Goal: Use online tool/utility: Utilize a website feature to perform a specific function

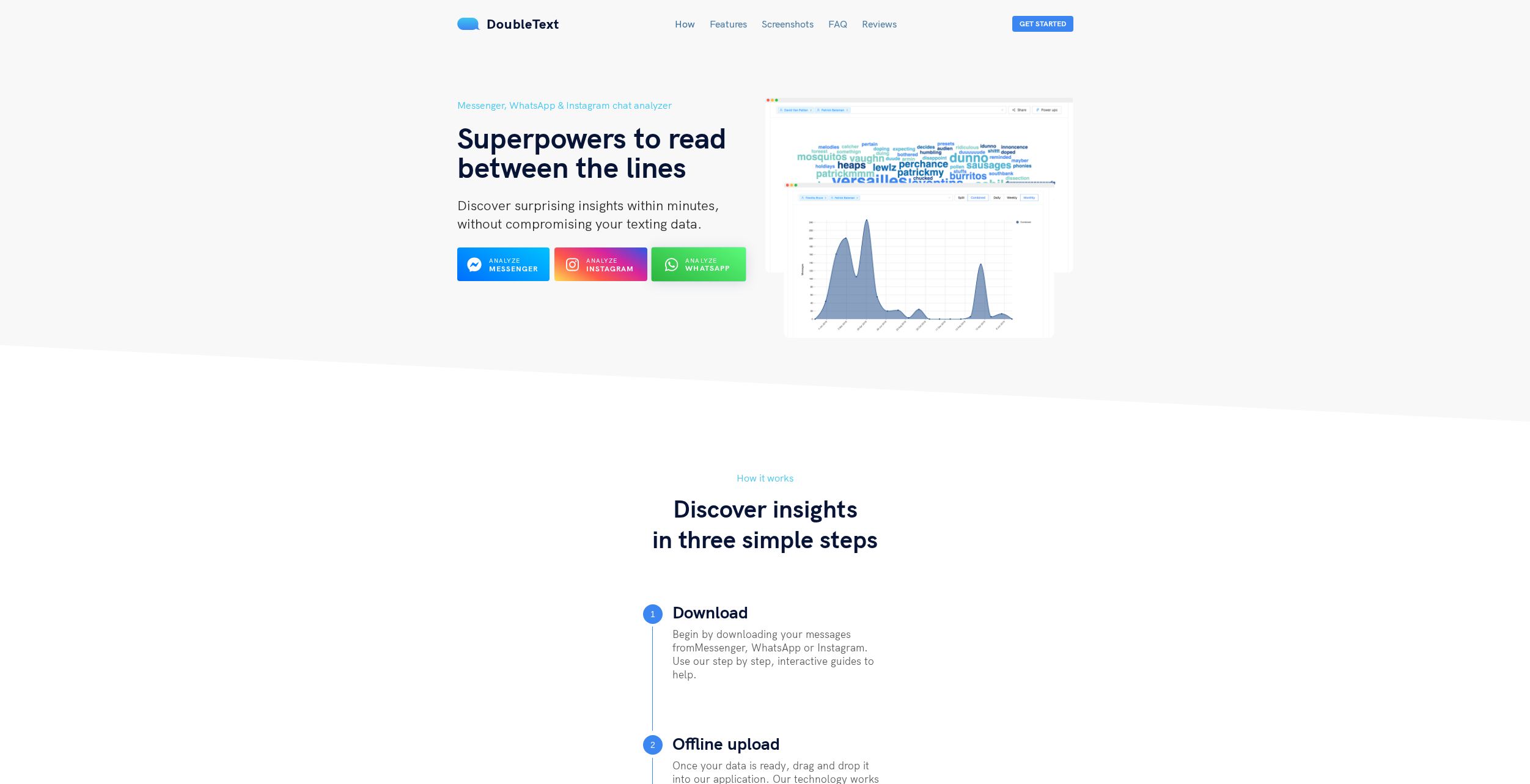
click at [700, 270] on b "WhatsApp" at bounding box center [708, 268] width 45 height 9
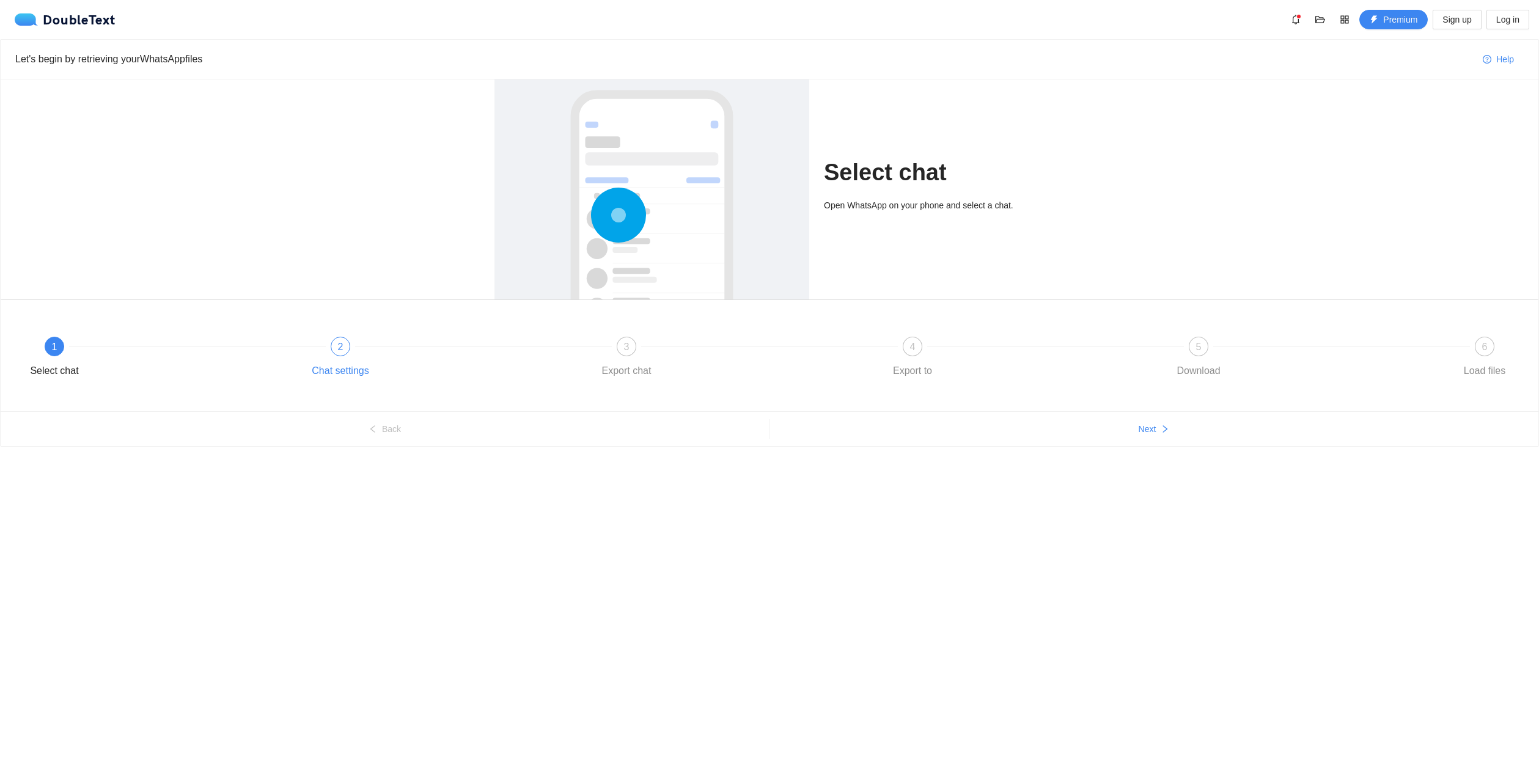
click at [354, 350] on div "2 Chat settings" at bounding box center [448, 358] width 286 height 44
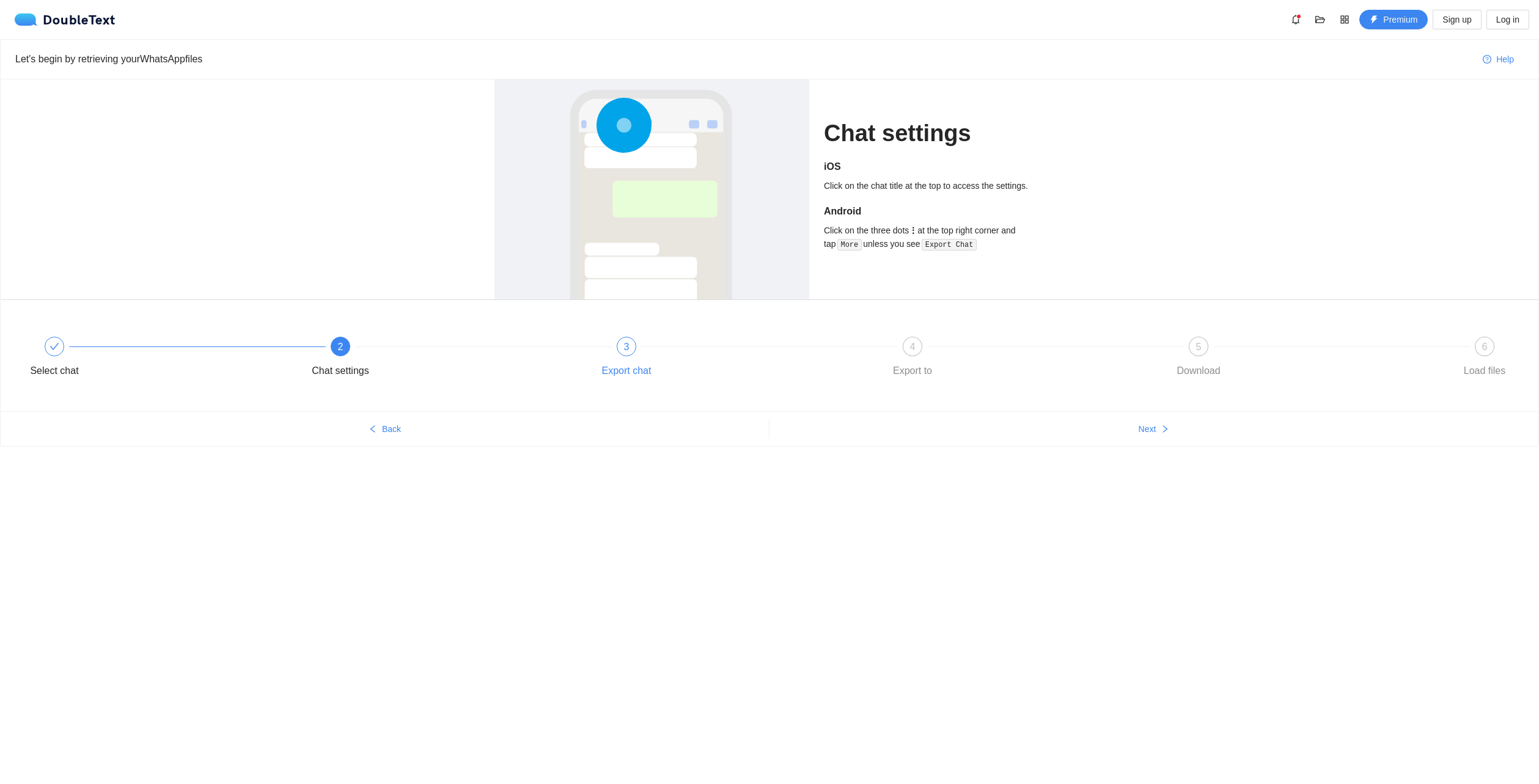
click at [642, 358] on div "3 Export chat" at bounding box center [734, 358] width 286 height 44
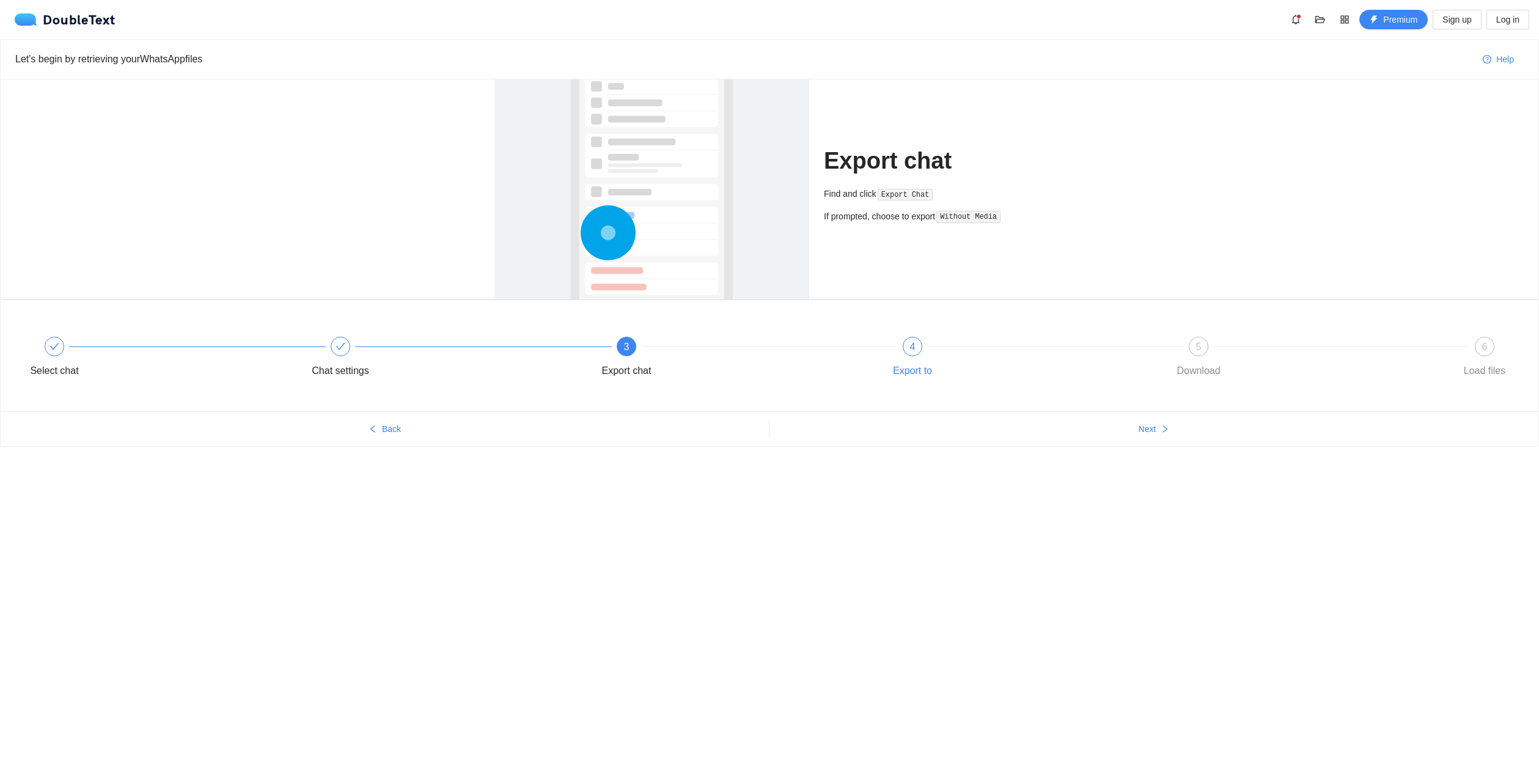
click at [896, 347] on div "4 Export to" at bounding box center [1019, 358] width 286 height 44
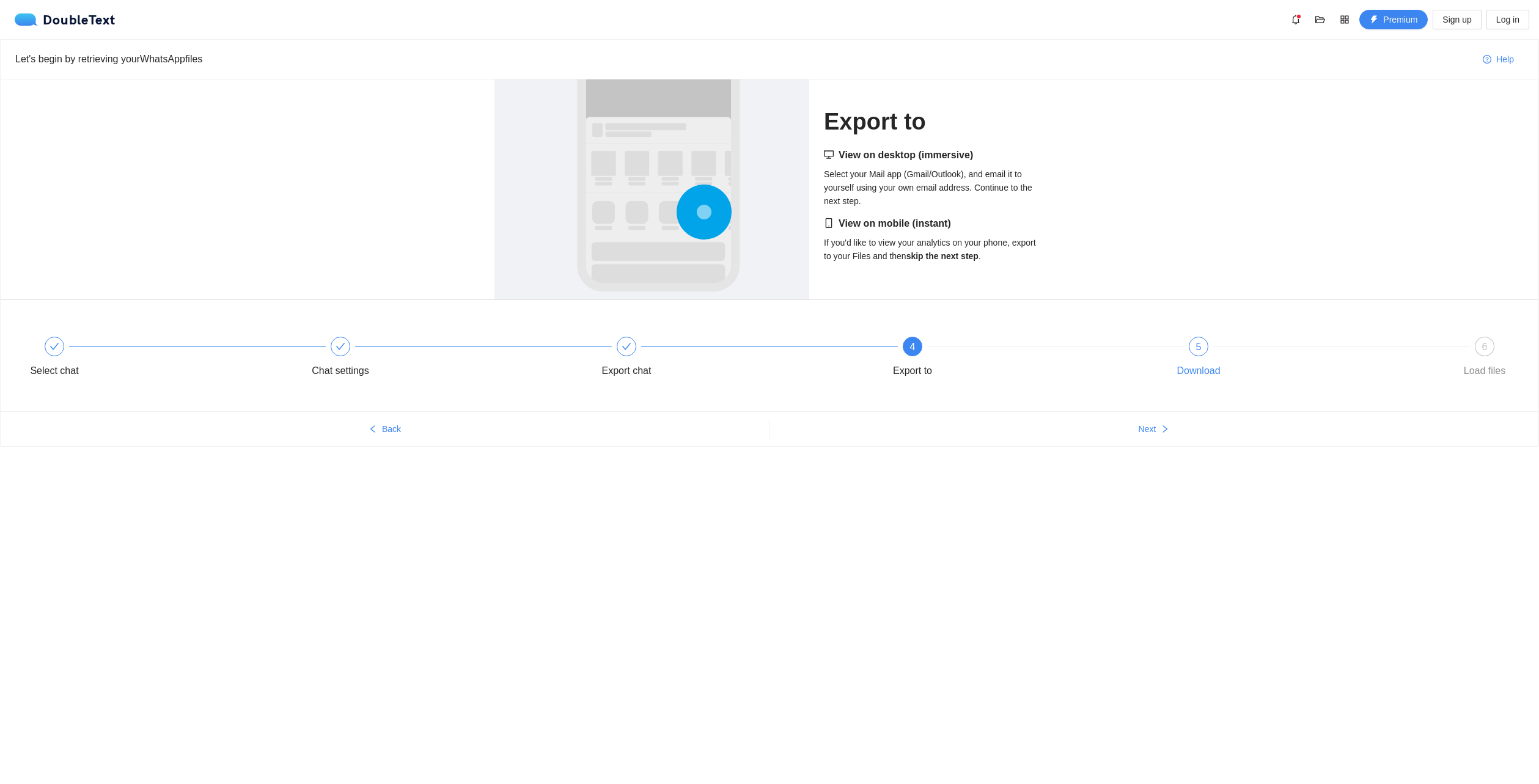
click at [1173, 344] on div "5 Download" at bounding box center [1305, 358] width 286 height 44
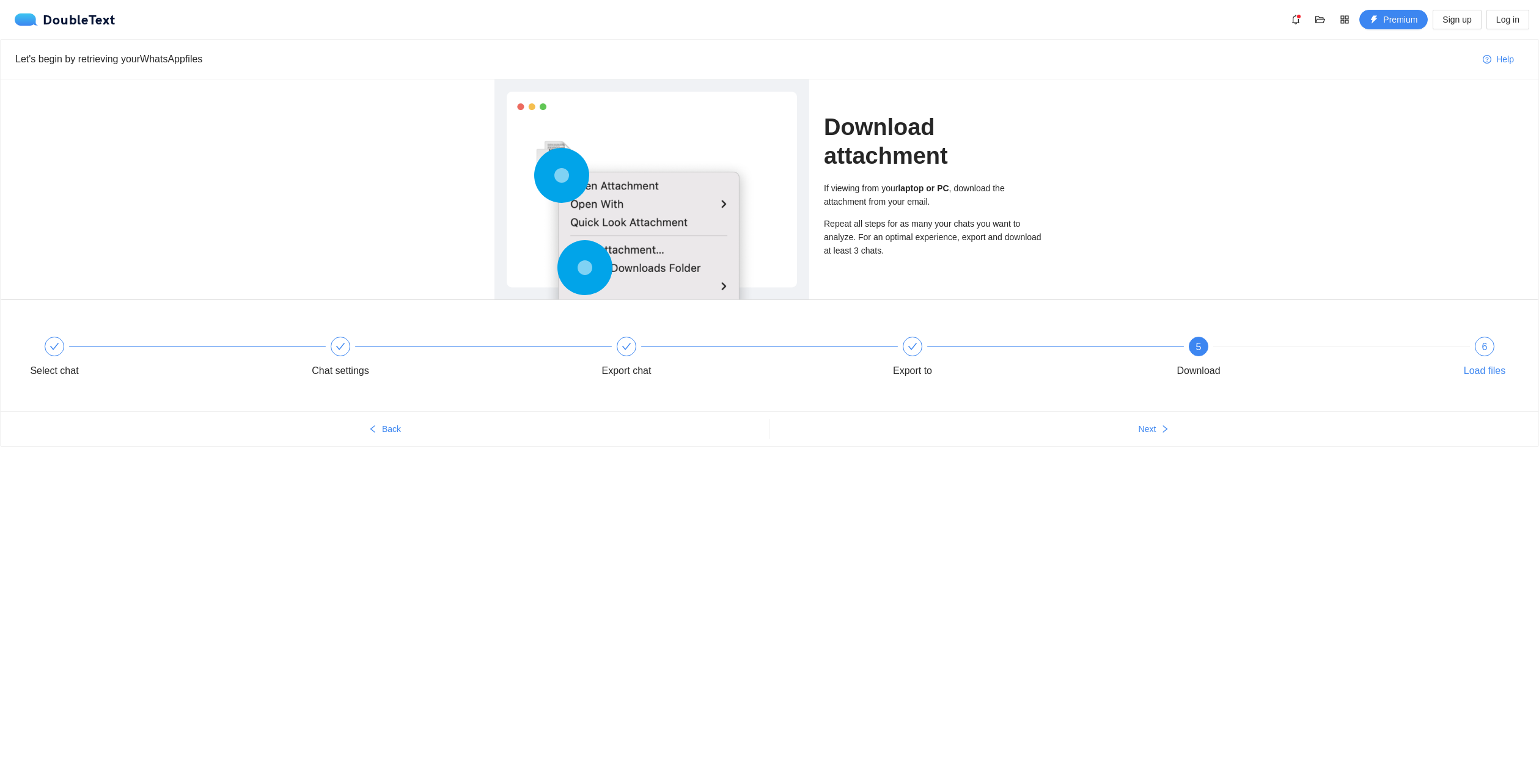
click at [1512, 364] on div "Load files" at bounding box center [1484, 370] width 71 height 19
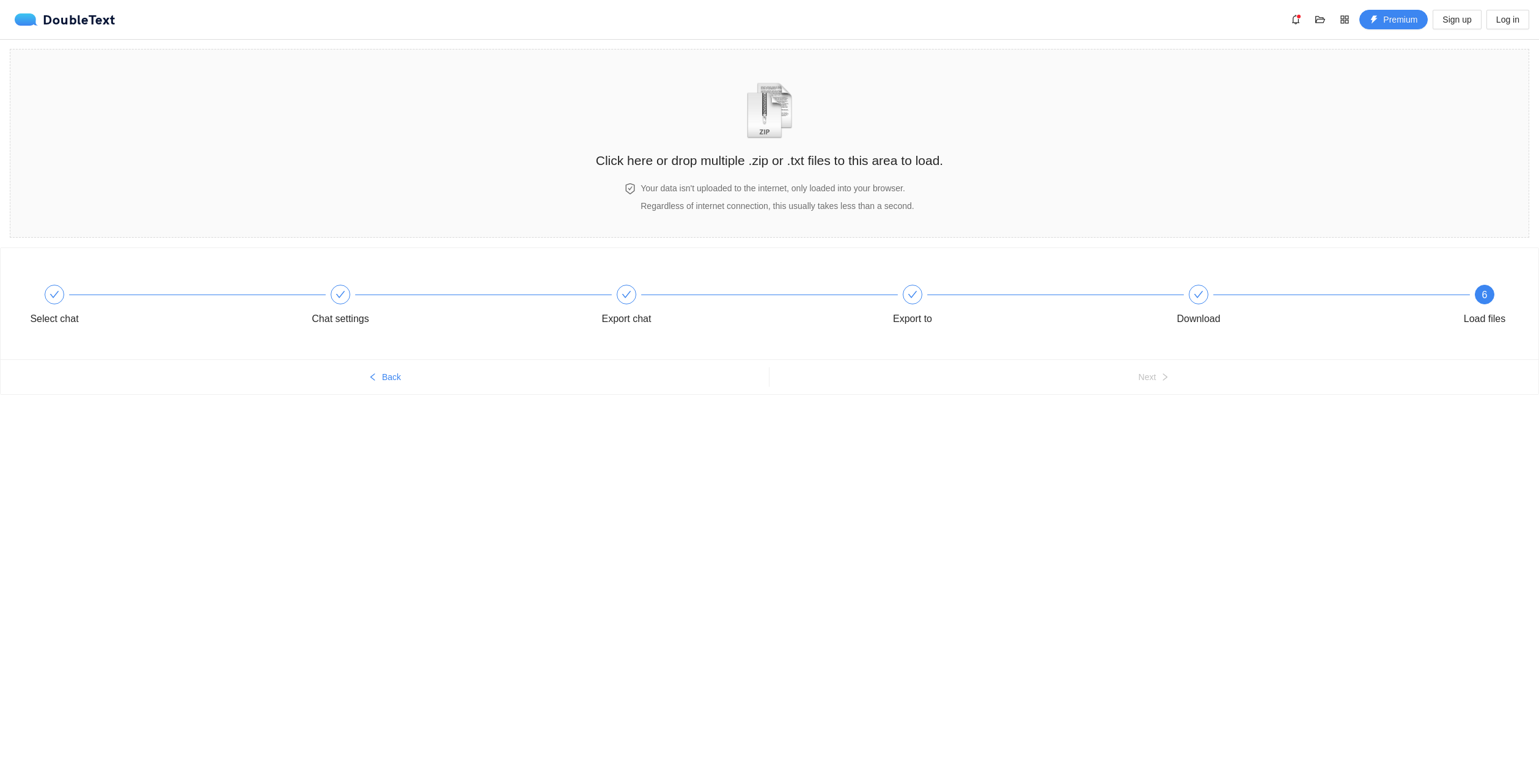
click at [1157, 364] on ul "Back Next" at bounding box center [770, 376] width 1538 height 35
click at [1193, 296] on icon "check" at bounding box center [1198, 294] width 10 height 10
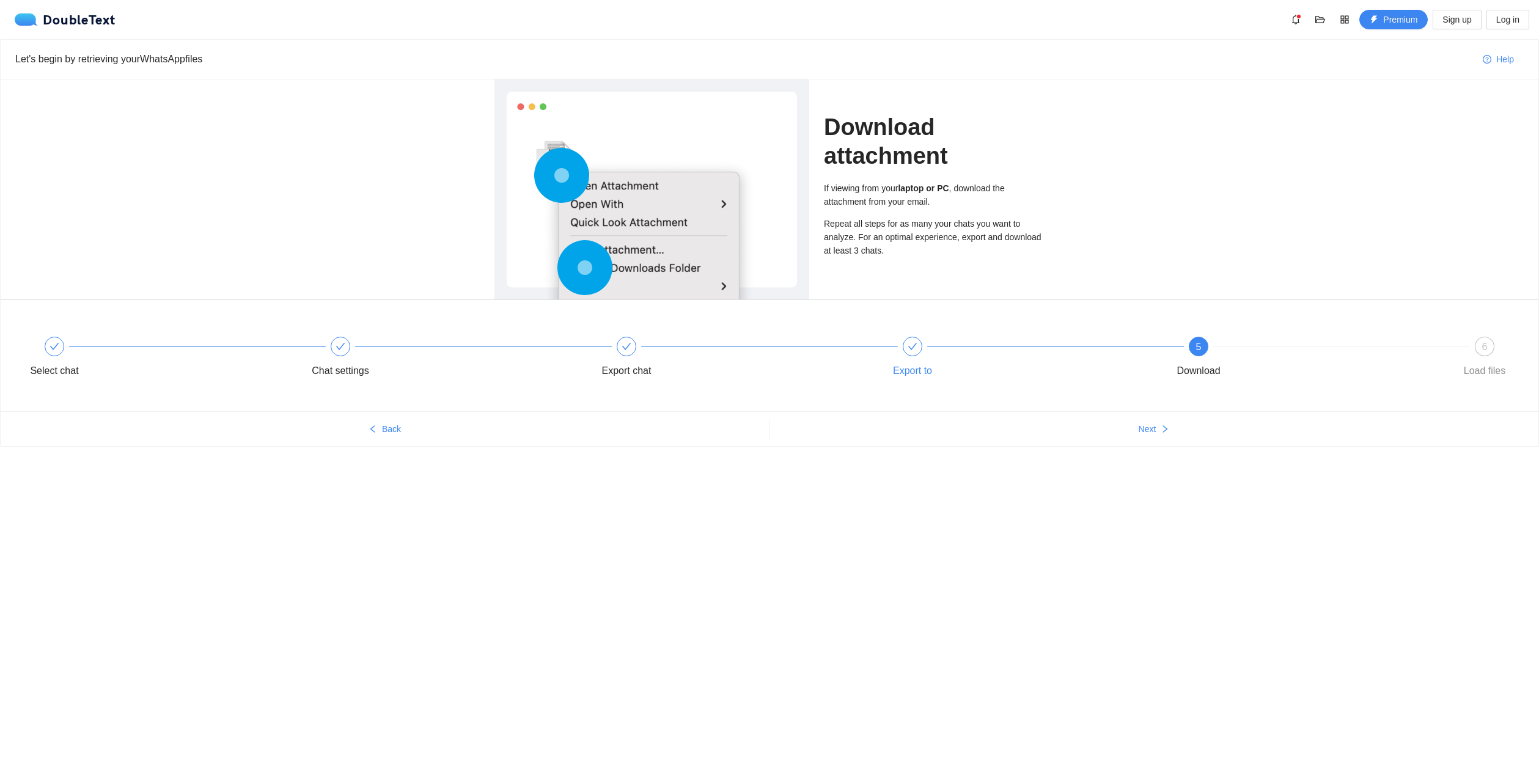
click at [909, 346] on icon "check" at bounding box center [912, 346] width 10 height 10
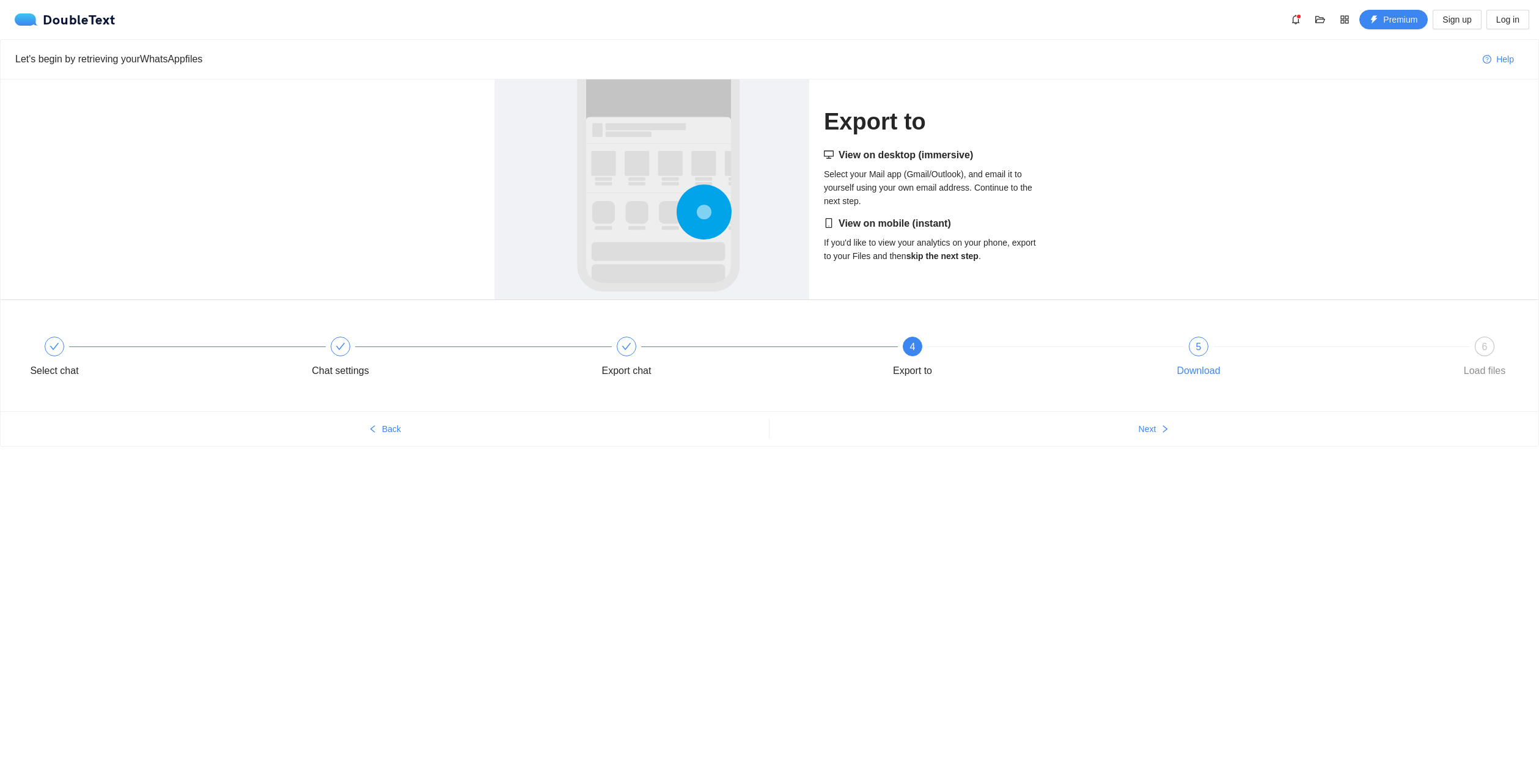
click at [1181, 361] on div "Download" at bounding box center [1198, 370] width 43 height 19
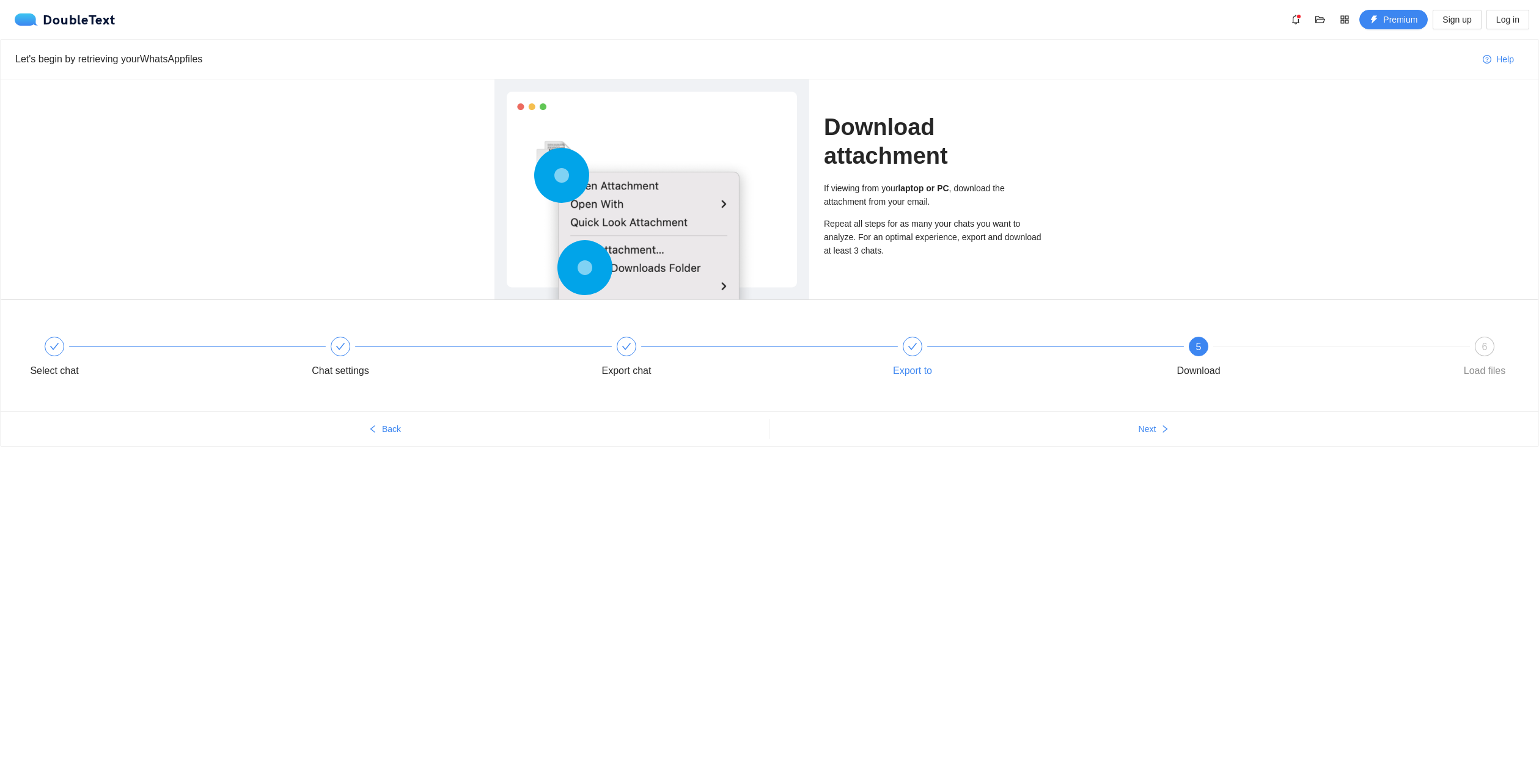
click at [1428, 368] on div "5 Download" at bounding box center [1305, 358] width 286 height 44
click at [1488, 344] on div "6" at bounding box center [1484, 346] width 19 height 19
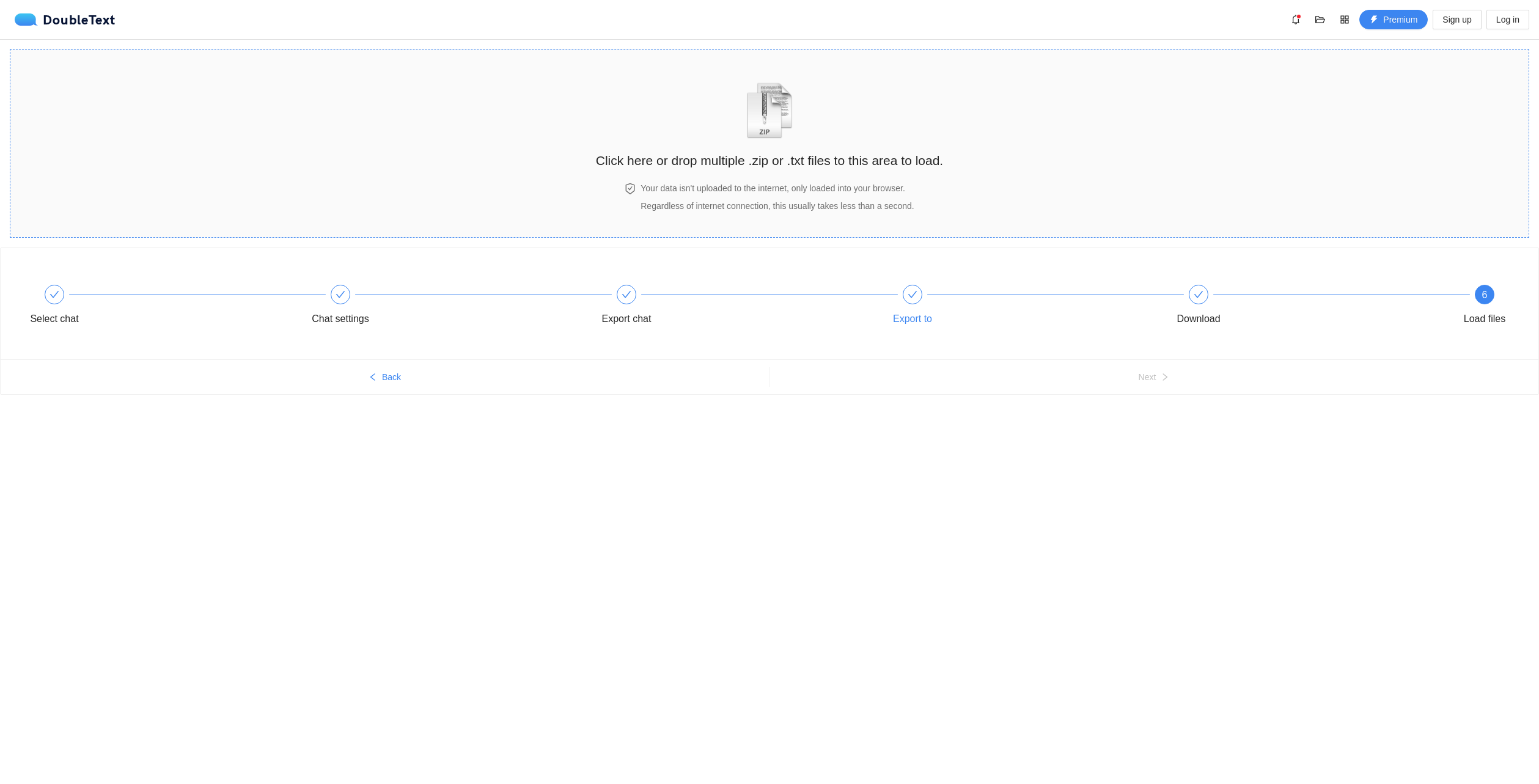
click at [781, 164] on h2 "Click here or drop multiple .zip or .txt files to this area to load." at bounding box center [769, 161] width 347 height 20
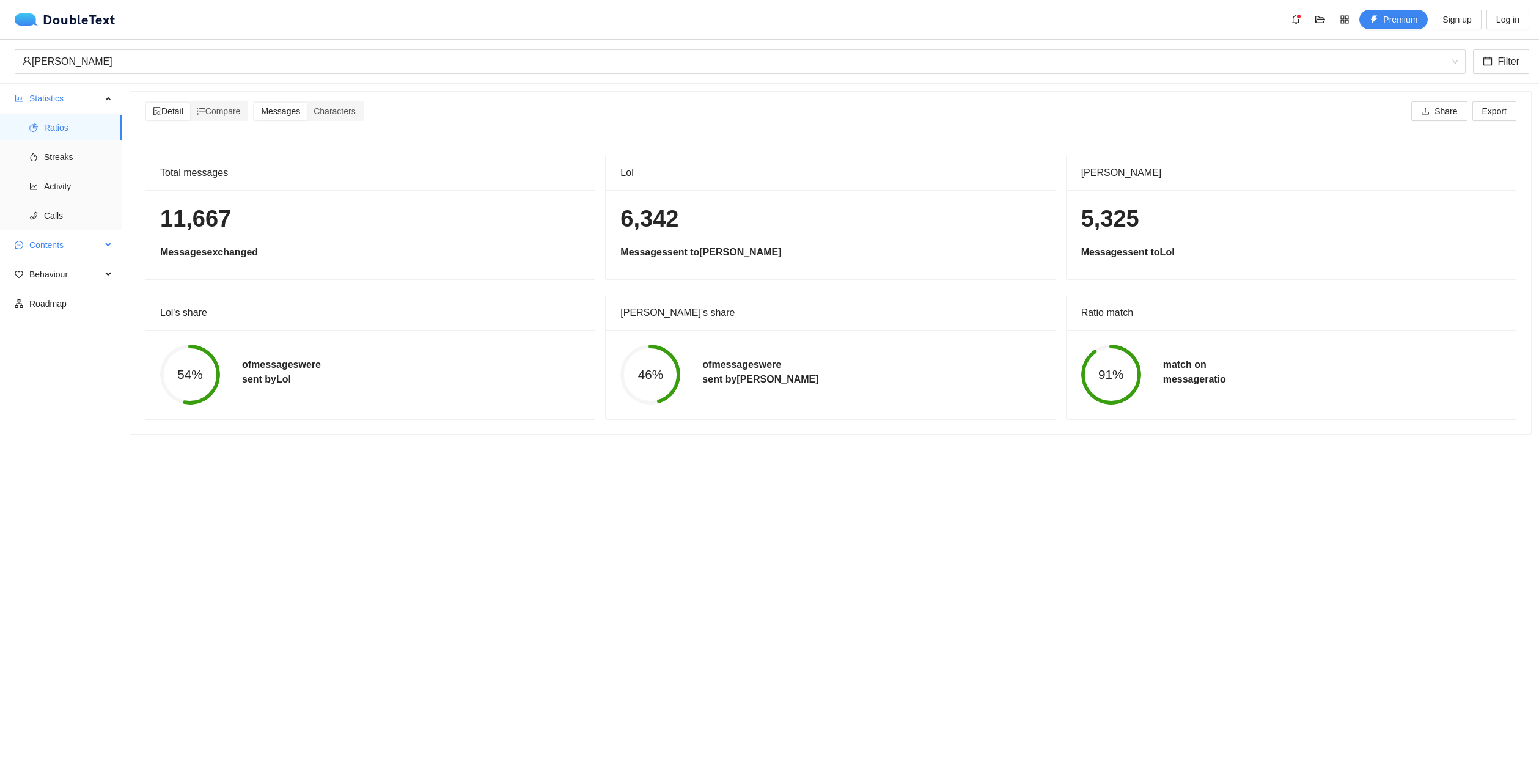
click at [78, 252] on span "Contents" at bounding box center [65, 244] width 72 height 25
click at [78, 368] on span "Behaviour" at bounding box center [65, 362] width 72 height 25
click at [78, 388] on span "Engagement" at bounding box center [78, 392] width 69 height 25
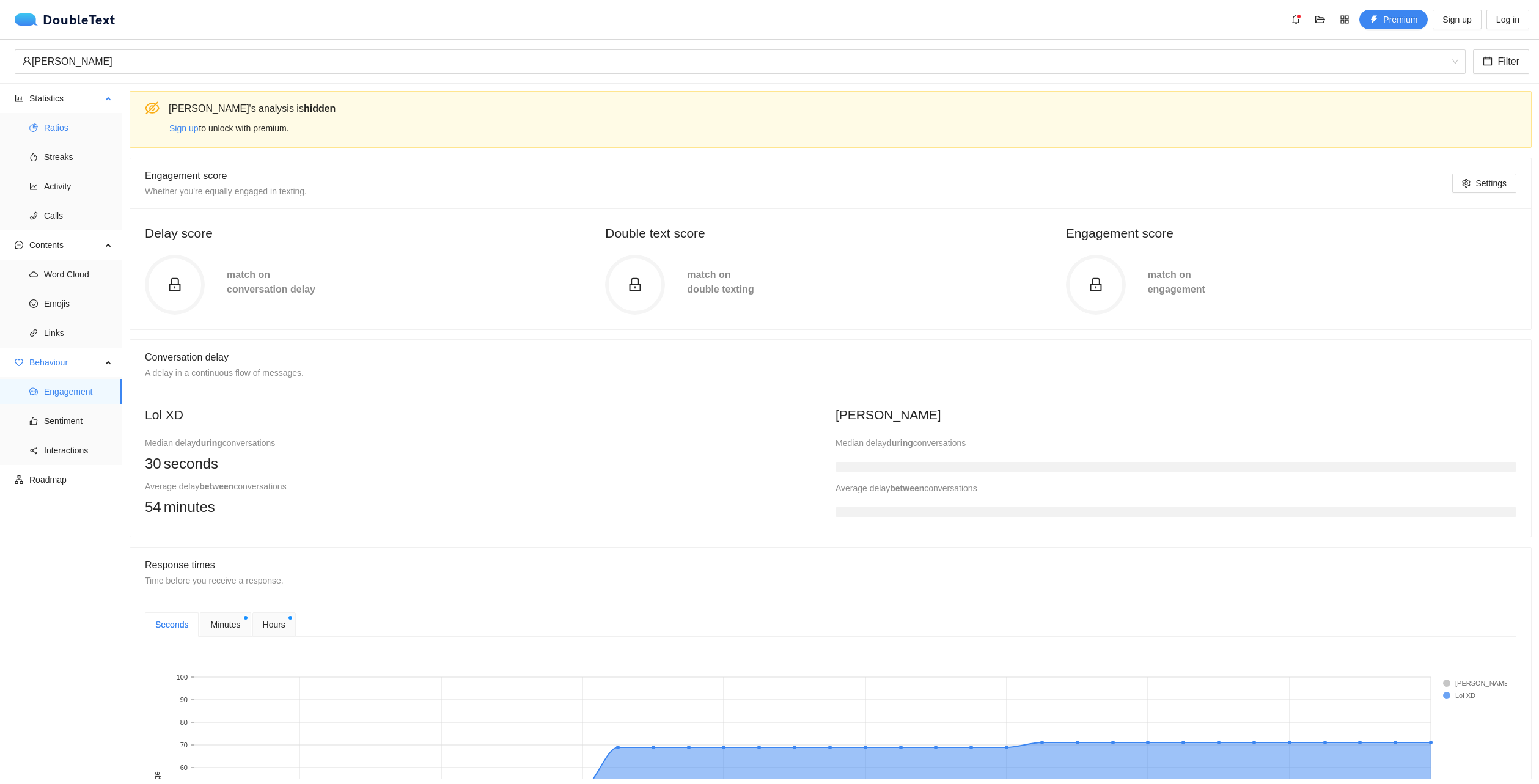
click at [57, 137] on span "Ratios" at bounding box center [78, 127] width 69 height 25
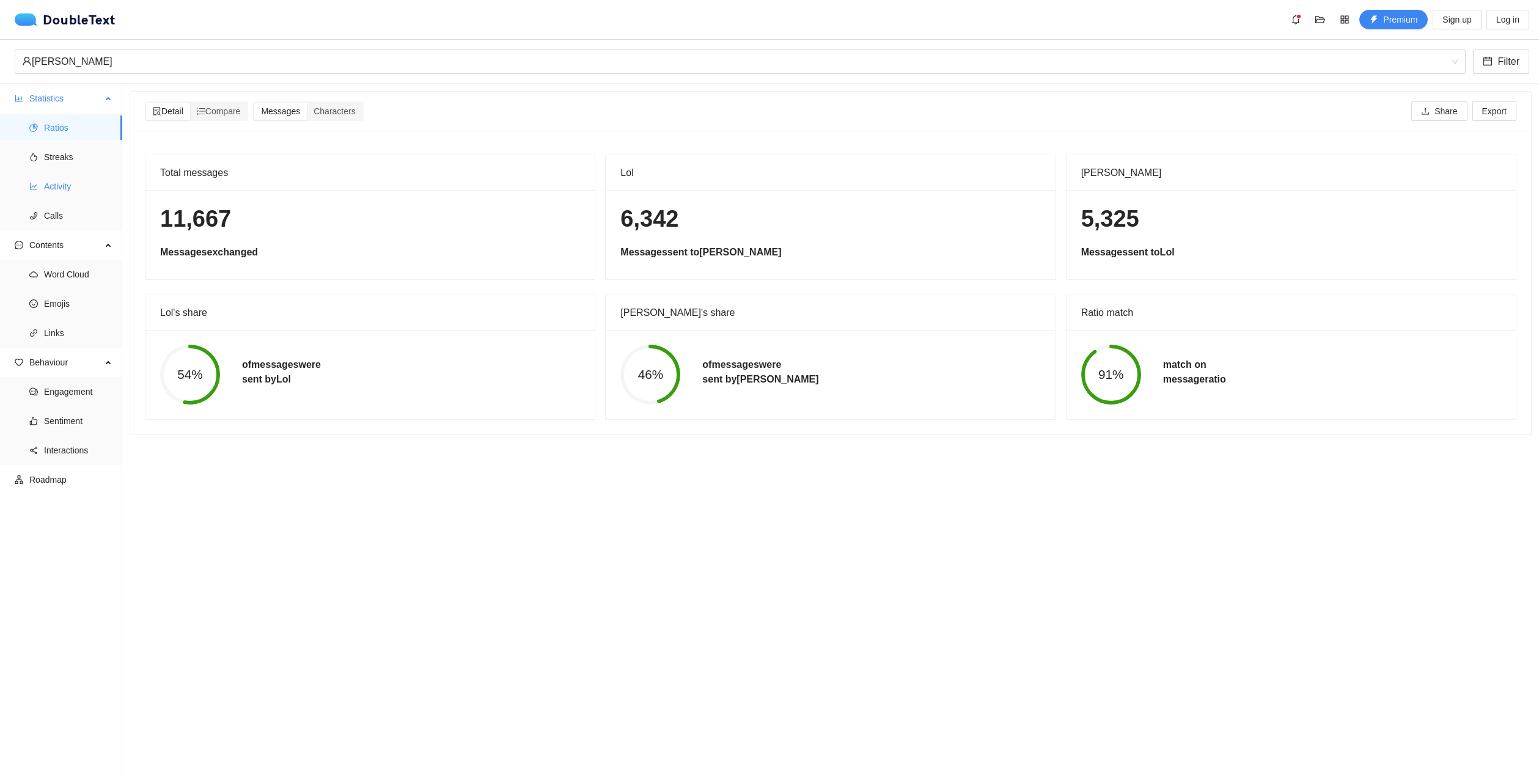
click at [83, 175] on span "Activity" at bounding box center [78, 186] width 69 height 25
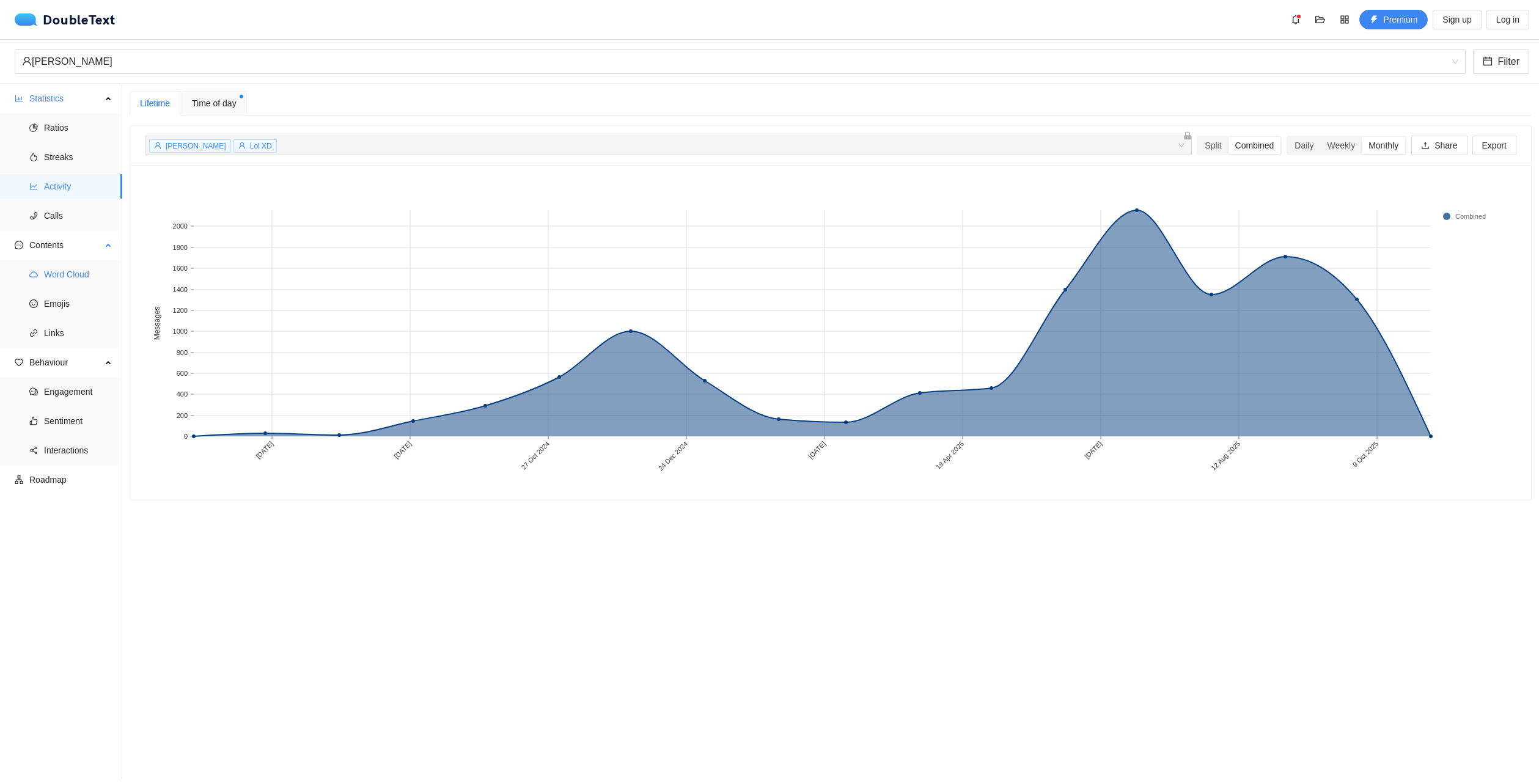
click at [77, 278] on span "Word Cloud" at bounding box center [78, 274] width 69 height 25
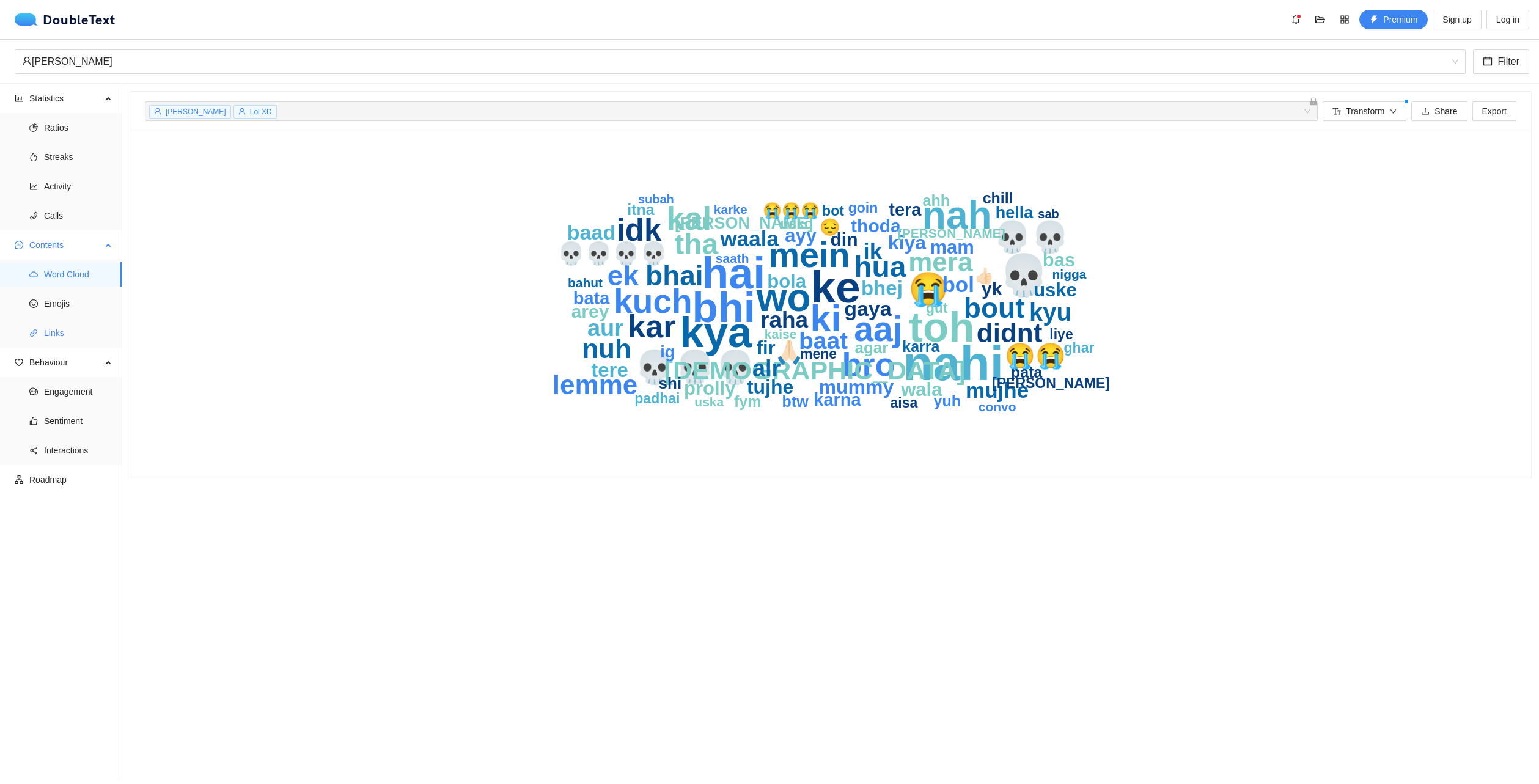
click at [65, 333] on span "Links" at bounding box center [78, 333] width 69 height 25
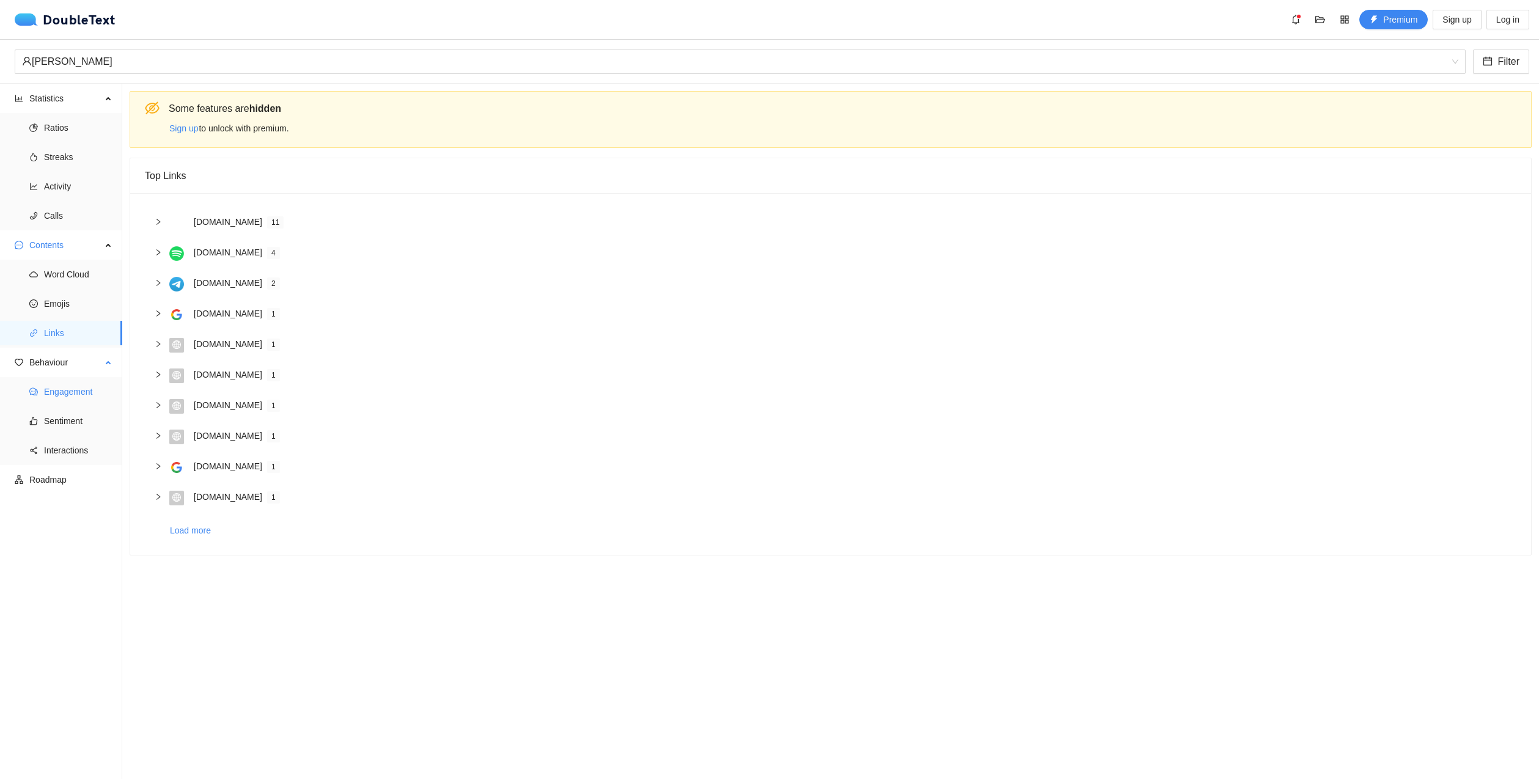
click at [73, 388] on span "Engagement" at bounding box center [78, 392] width 69 height 25
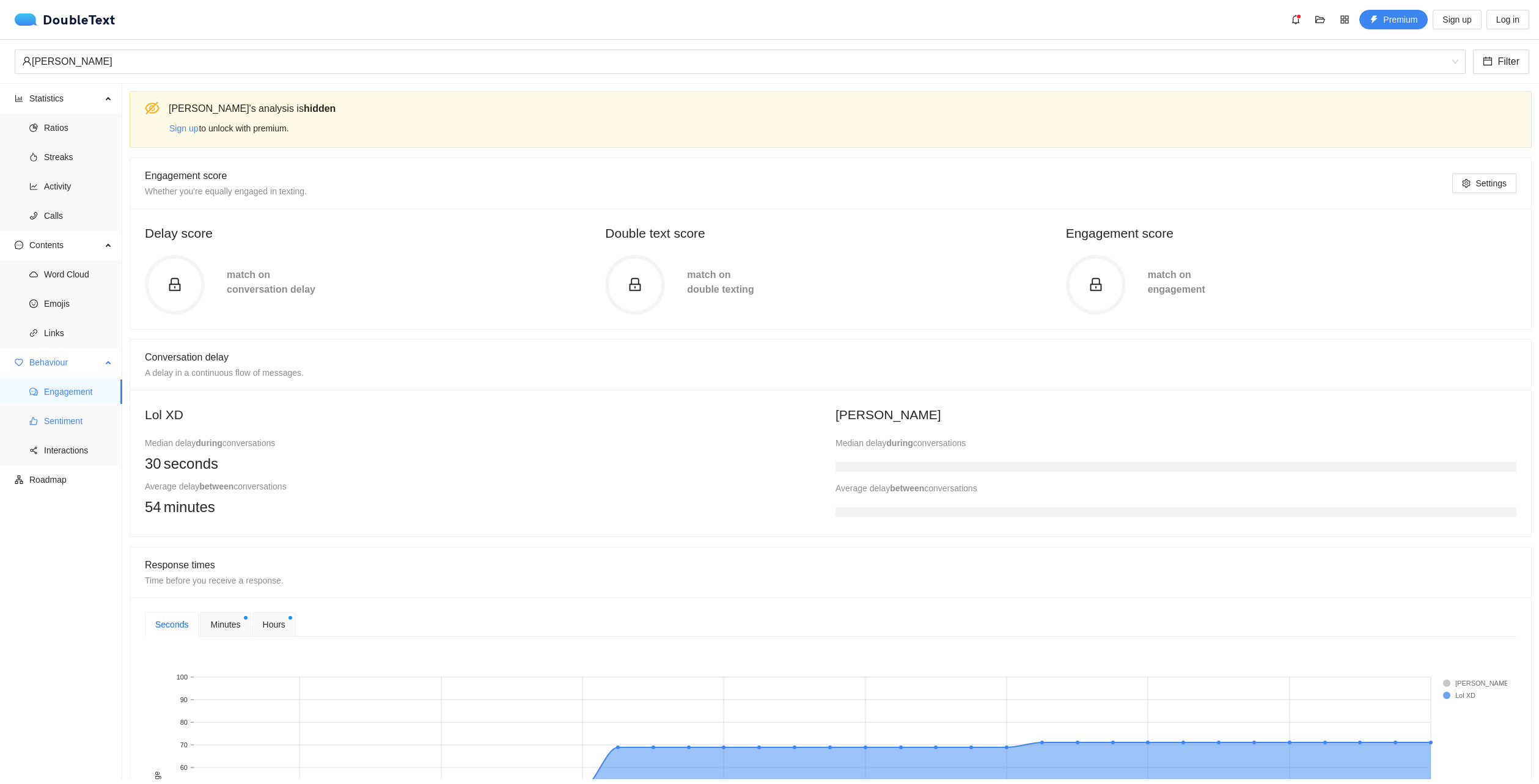
click at [81, 432] on span "Sentiment" at bounding box center [78, 421] width 69 height 25
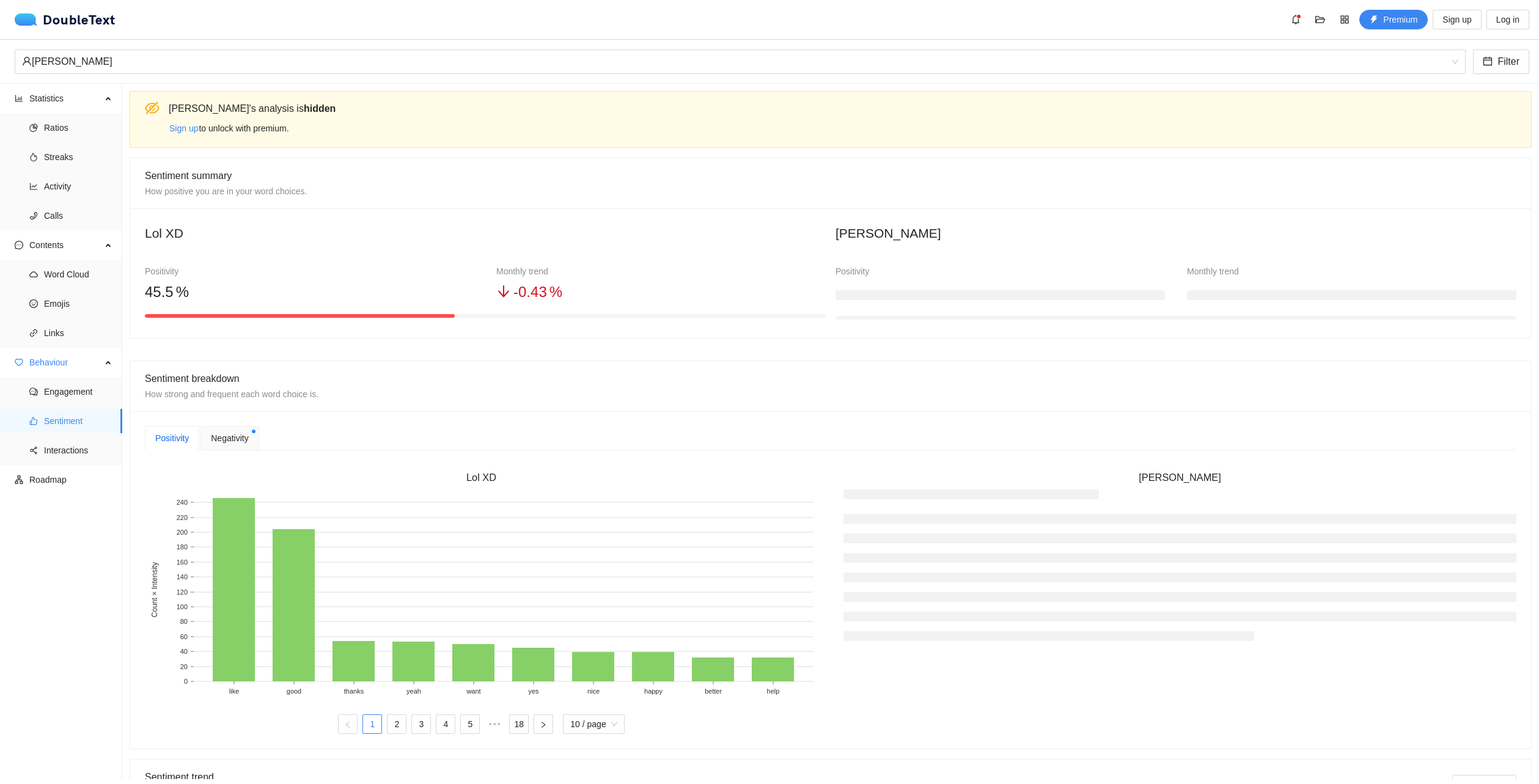
click at [1469, 106] on div "[PERSON_NAME] 's analysis is hidden" at bounding box center [845, 108] width 1353 height 15
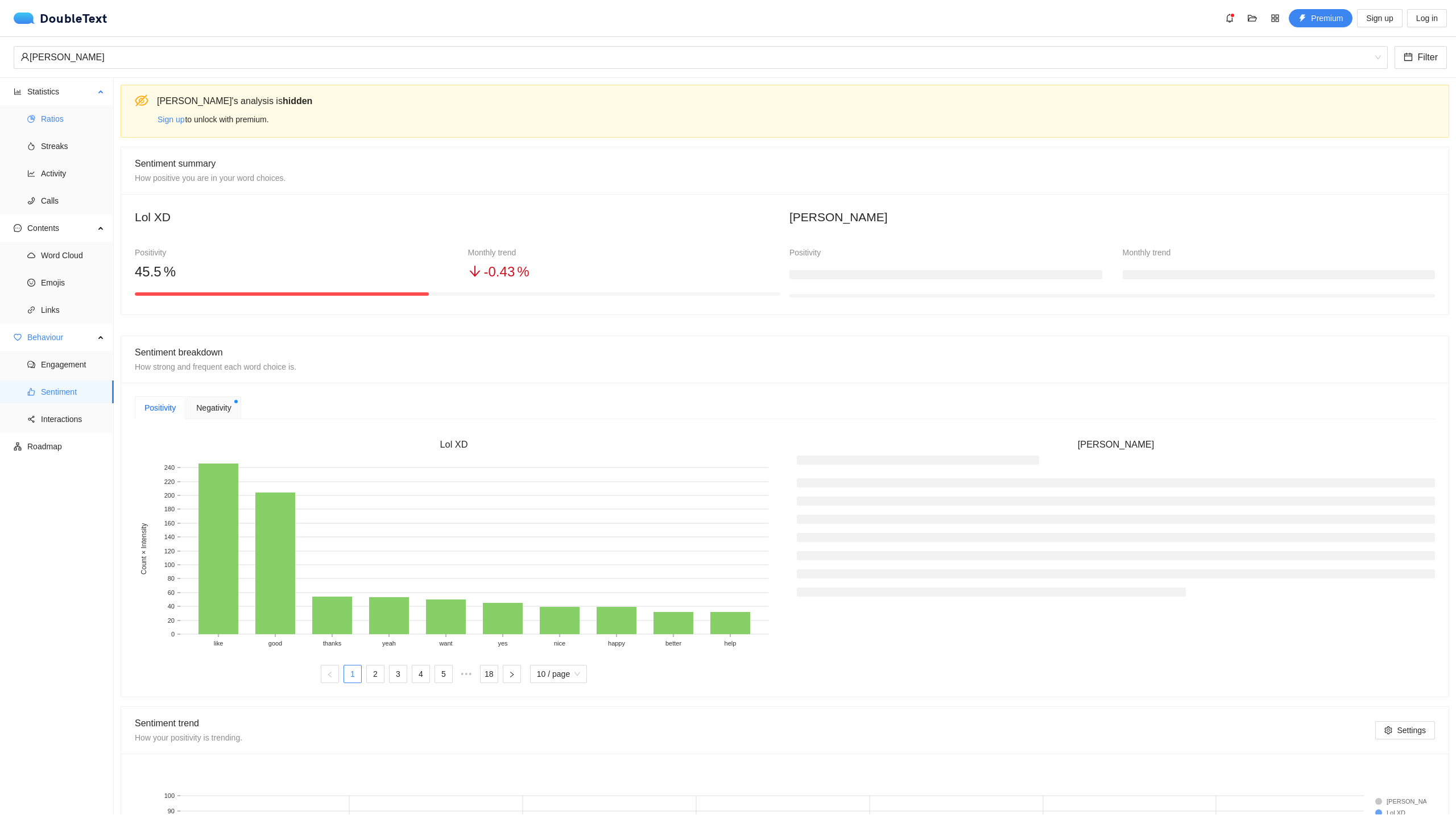
click at [59, 123] on span "Ratios" at bounding box center [73, 118] width 64 height 23
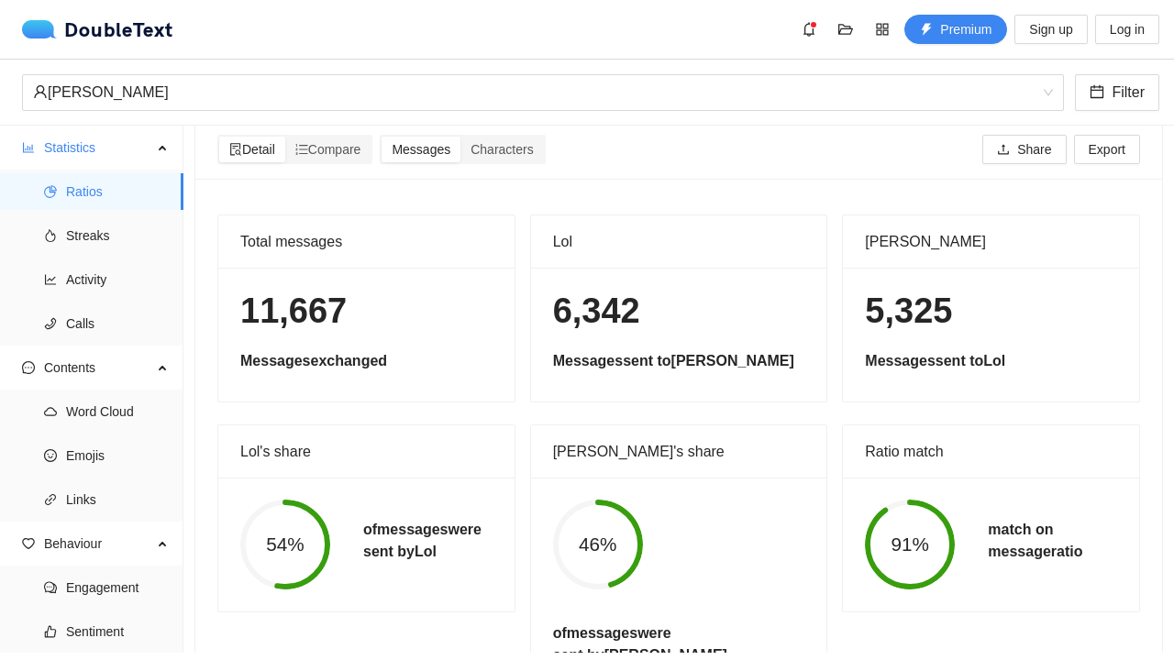
scroll to position [18, 0]
click at [508, 152] on span "Characters" at bounding box center [502, 148] width 62 height 15
click at [460, 136] on input "Characters" at bounding box center [460, 136] width 0 height 0
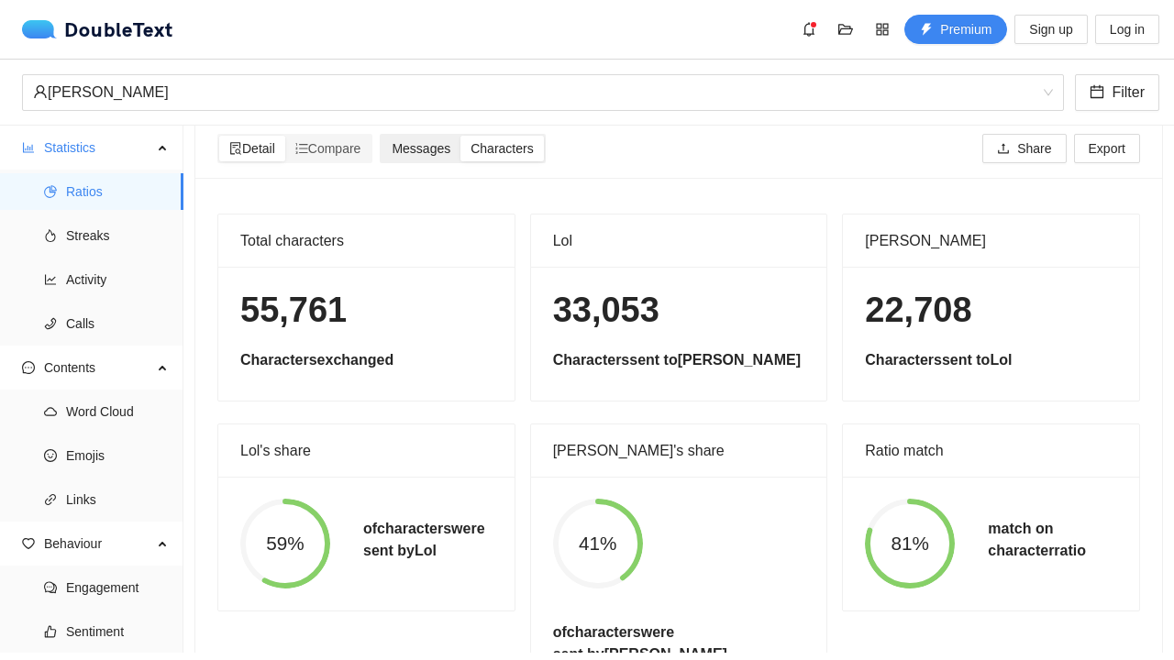
click at [395, 149] on div "Messages" at bounding box center [421, 149] width 79 height 26
click at [382, 136] on input "Messages" at bounding box center [382, 136] width 0 height 0
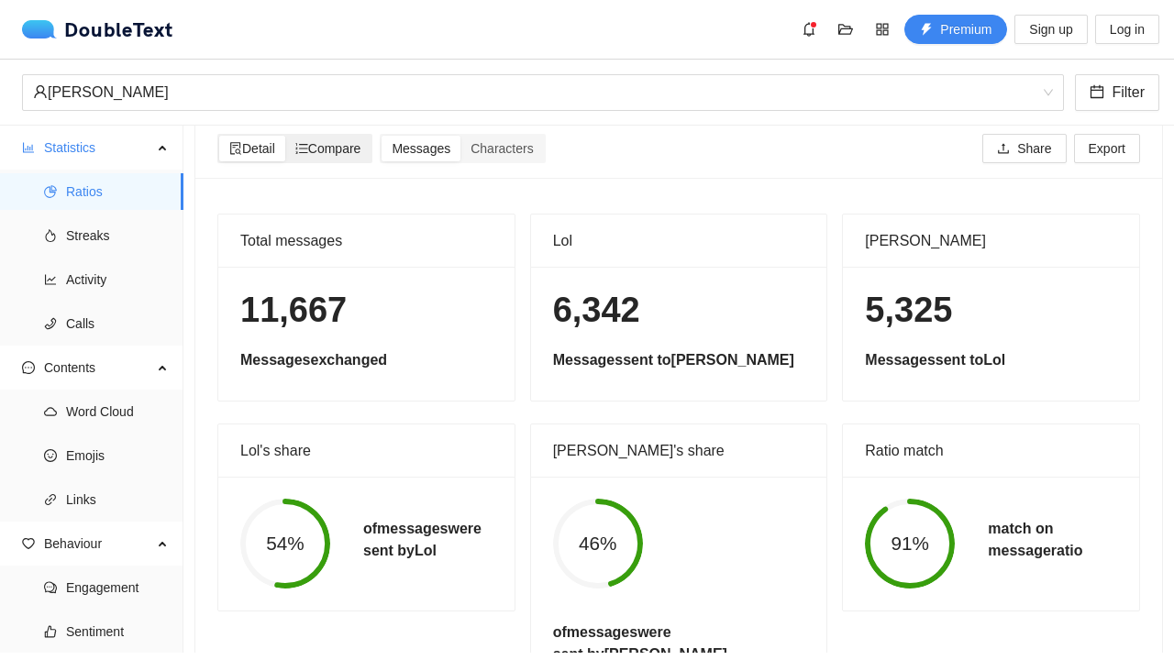
click at [369, 152] on div "Compare" at bounding box center [328, 149] width 86 height 26
click at [285, 136] on input "Compare" at bounding box center [285, 136] width 0 height 0
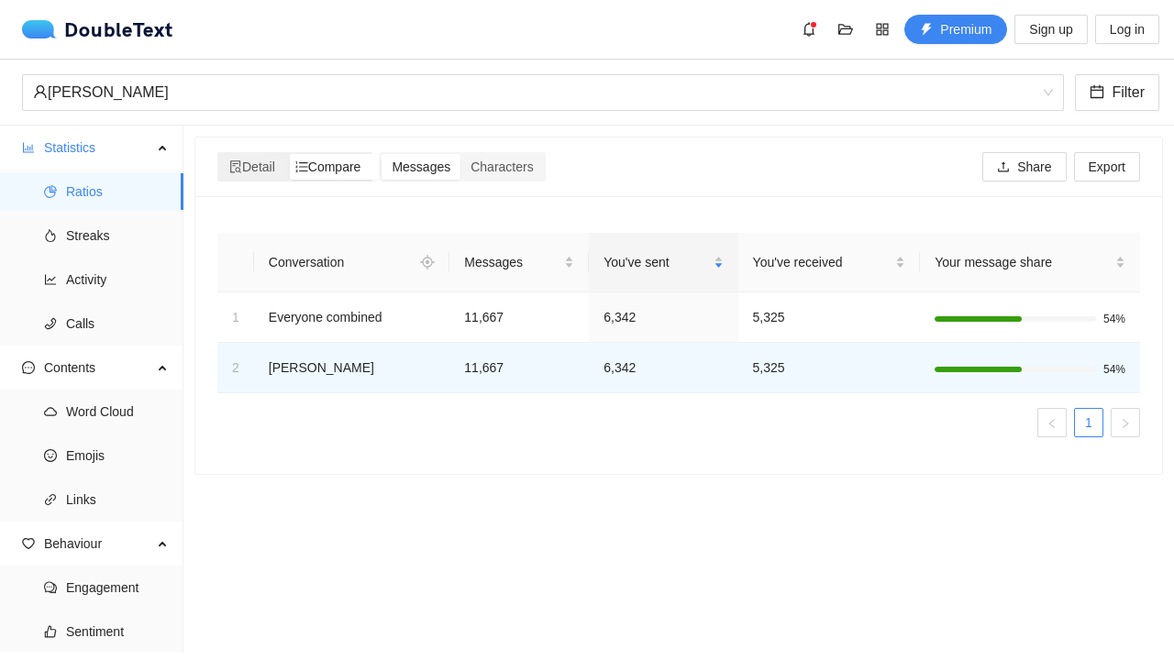
scroll to position [0, 0]
click at [474, 159] on div "Characters" at bounding box center [501, 167] width 83 height 26
click at [460, 154] on input "Characters" at bounding box center [460, 154] width 0 height 0
click at [266, 163] on span "Detail" at bounding box center [252, 167] width 46 height 15
click at [219, 154] on input "Detail" at bounding box center [219, 154] width 0 height 0
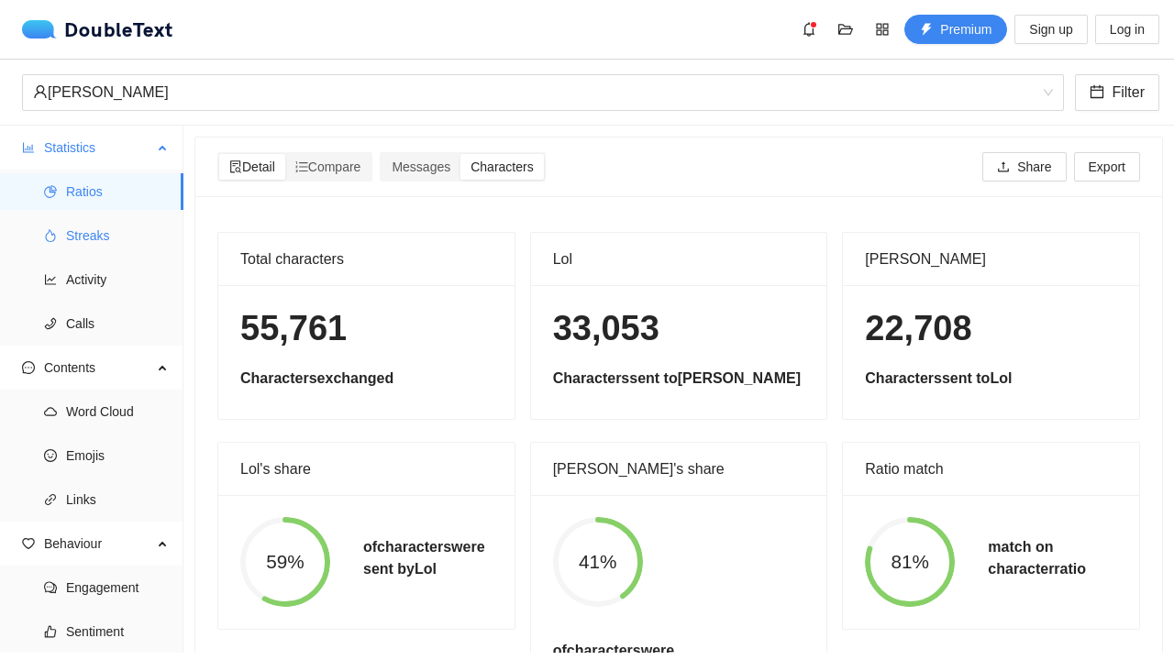
click at [104, 234] on span "Streaks" at bounding box center [117, 235] width 103 height 37
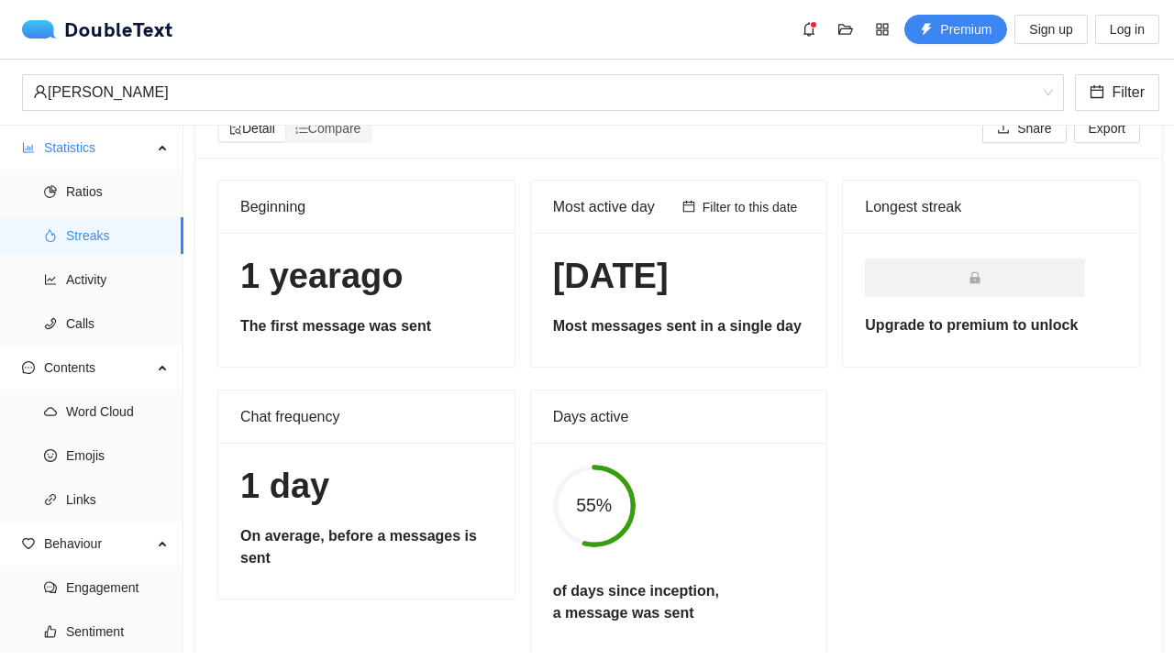
scroll to position [35, 0]
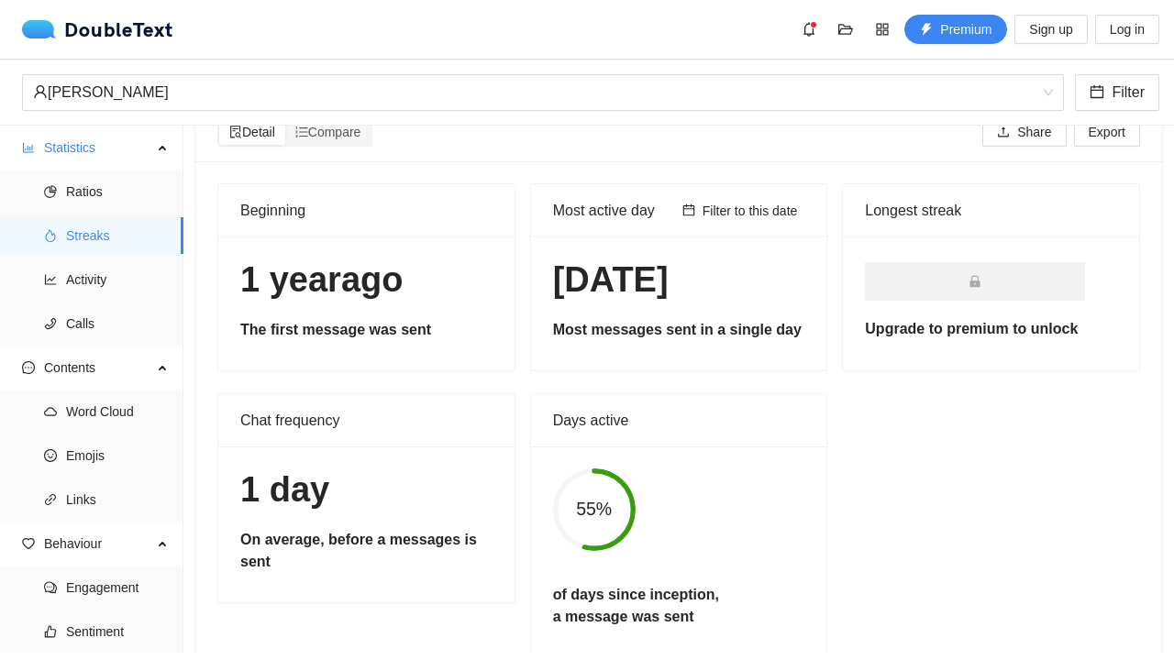
click at [728, 225] on div "Filter to this date" at bounding box center [740, 210] width 130 height 51
click at [730, 213] on span "Filter to this date" at bounding box center [750, 211] width 95 height 20
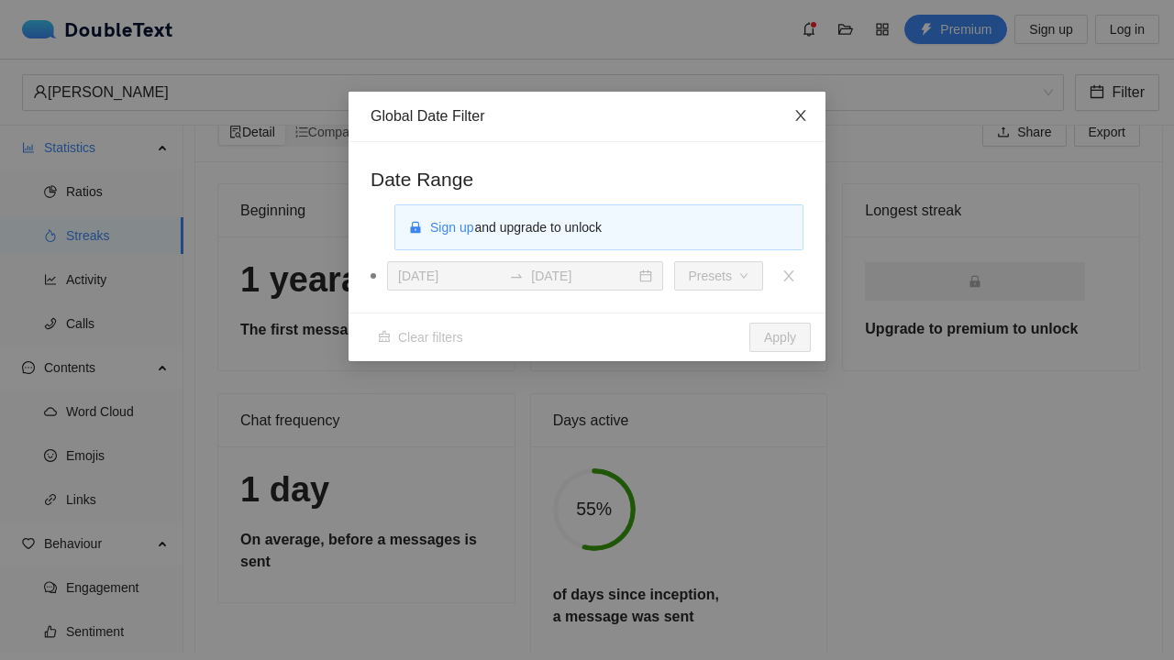
click at [812, 116] on span "Close" at bounding box center [801, 117] width 50 height 50
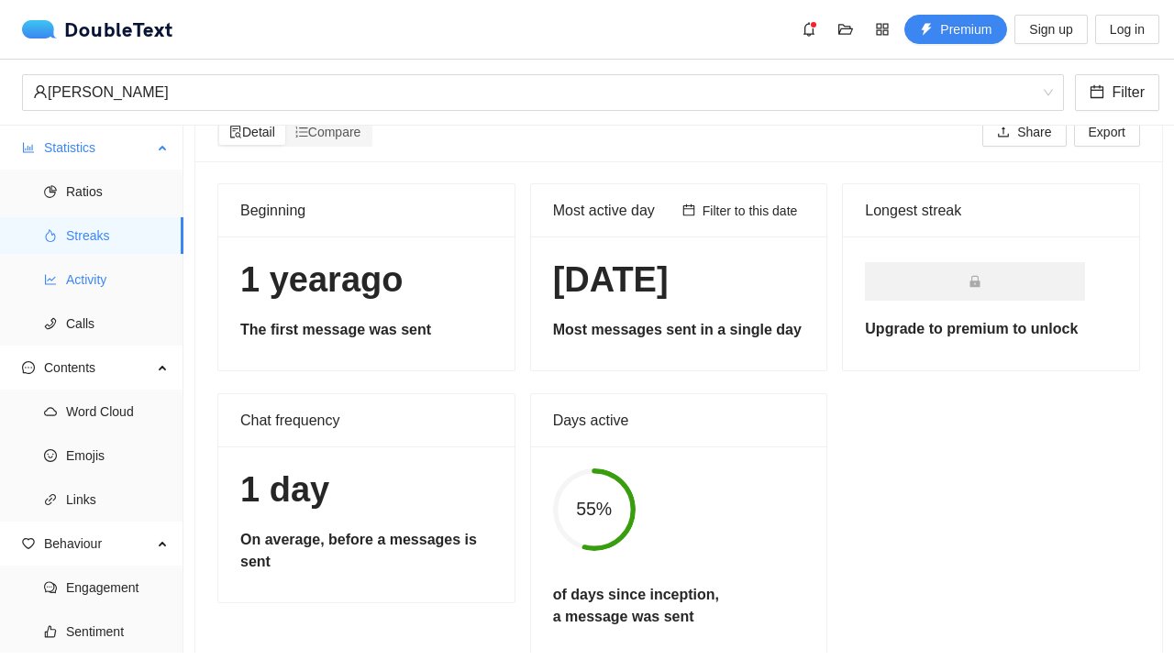
click at [72, 280] on span "Activity" at bounding box center [117, 279] width 103 height 37
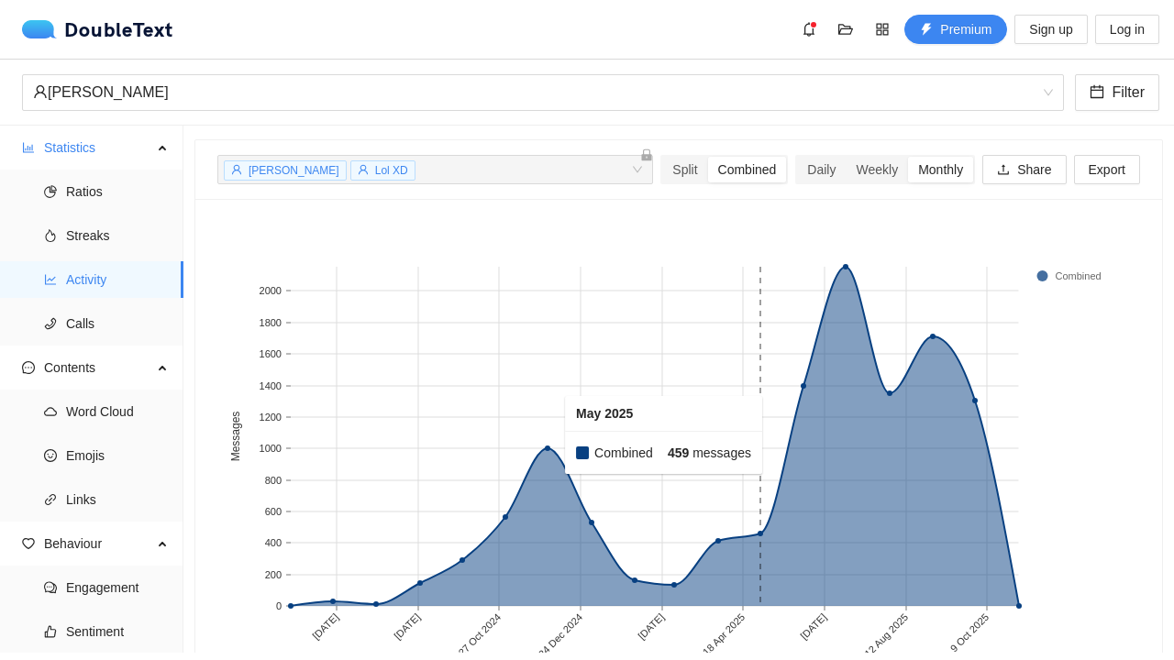
scroll to position [70, 0]
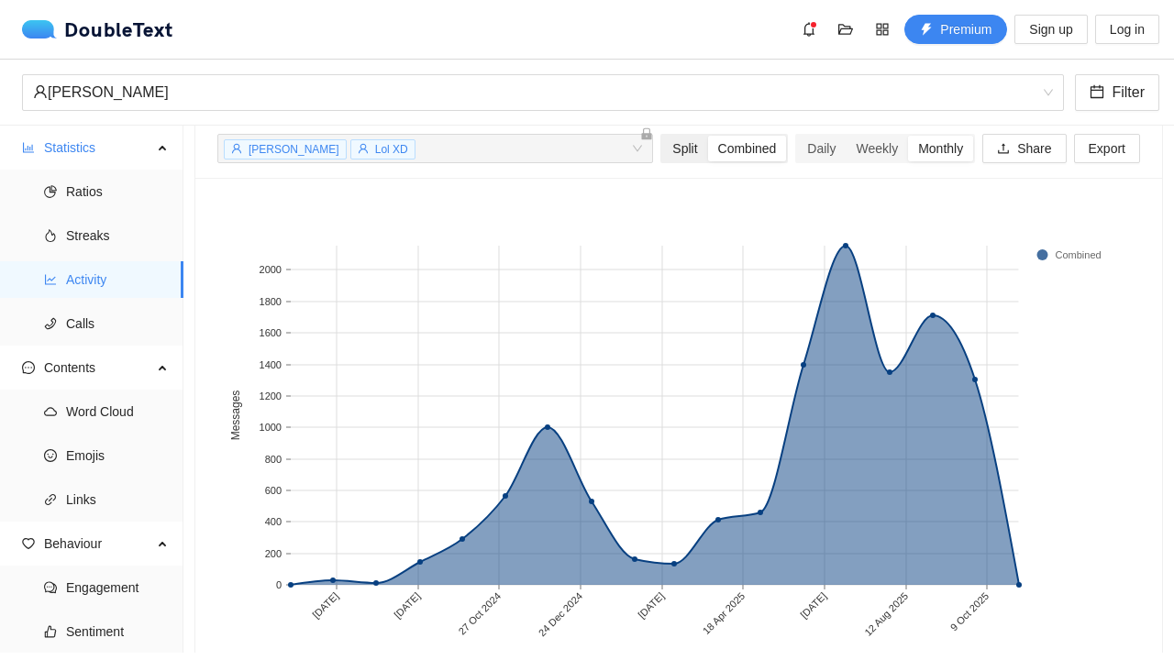
click at [681, 151] on div "Split" at bounding box center [684, 149] width 45 height 26
click at [662, 136] on input "Split" at bounding box center [662, 136] width 0 height 0
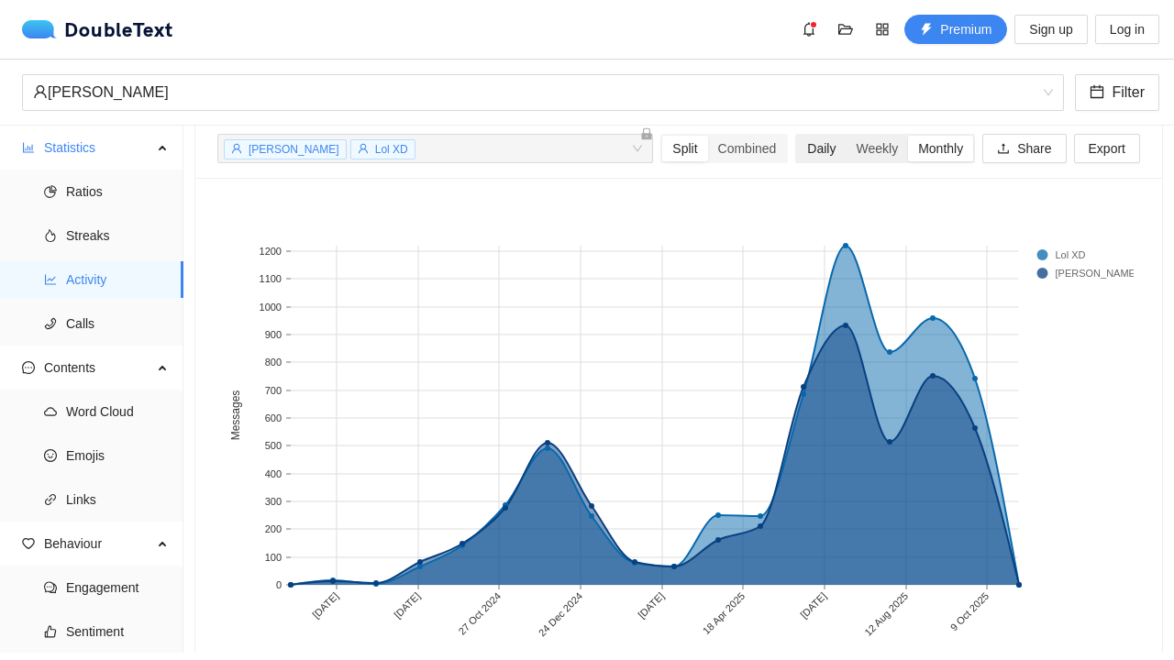
click at [803, 142] on div "Daily" at bounding box center [821, 149] width 49 height 26
click at [797, 136] on input "Daily" at bounding box center [797, 136] width 0 height 0
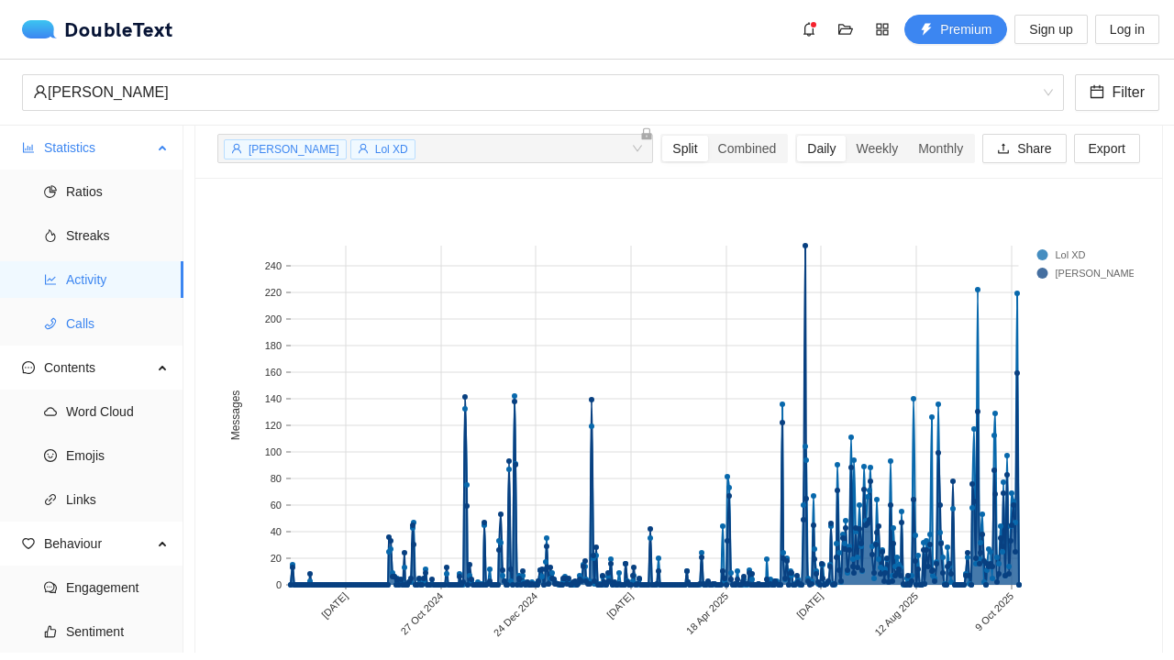
click at [145, 325] on span "Calls" at bounding box center [117, 323] width 103 height 37
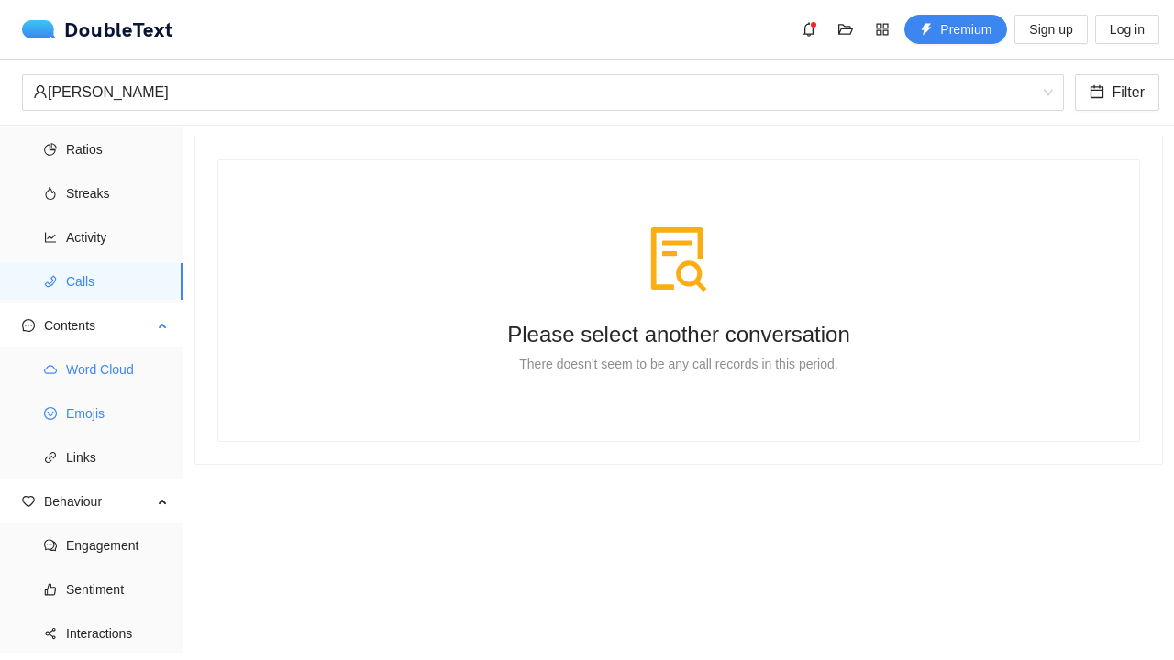
scroll to position [46, 0]
click at [104, 366] on span "Word Cloud" at bounding box center [117, 366] width 103 height 37
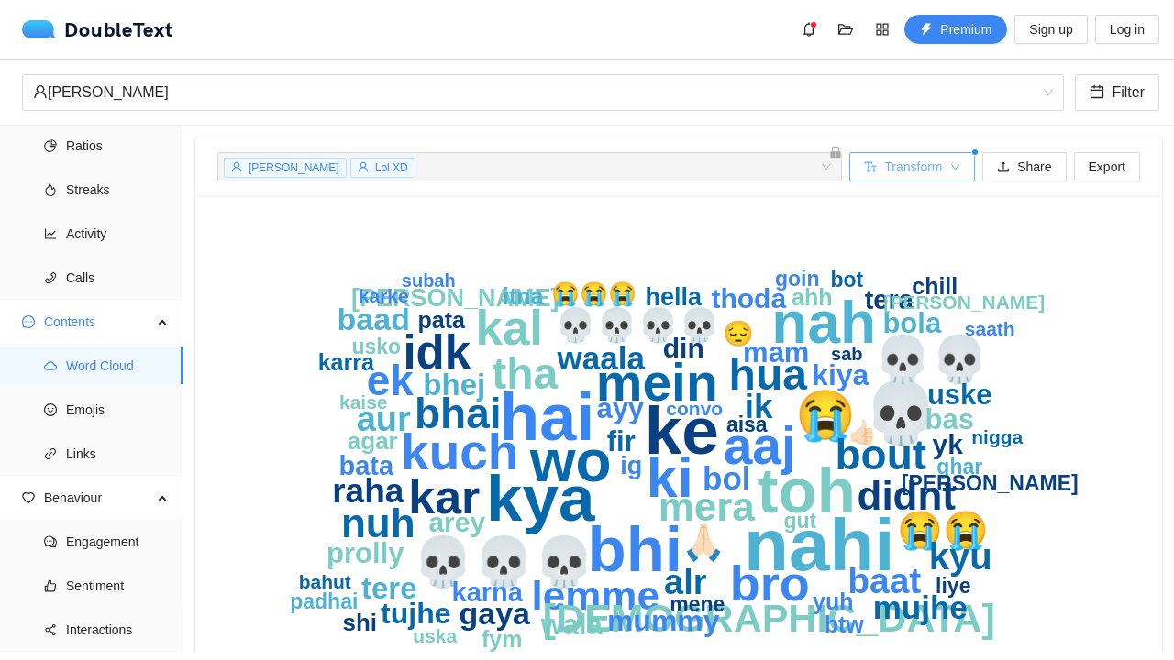
click at [896, 167] on span "Transform" at bounding box center [913, 167] width 58 height 20
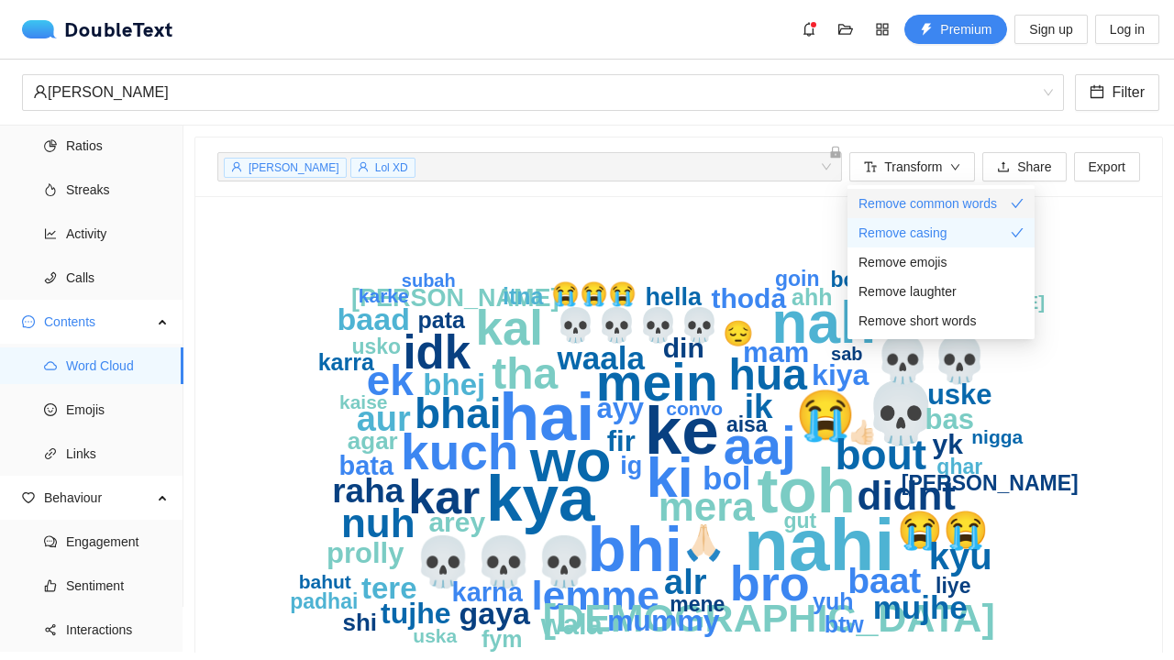
click at [890, 199] on span "Remove common words" at bounding box center [927, 204] width 138 height 20
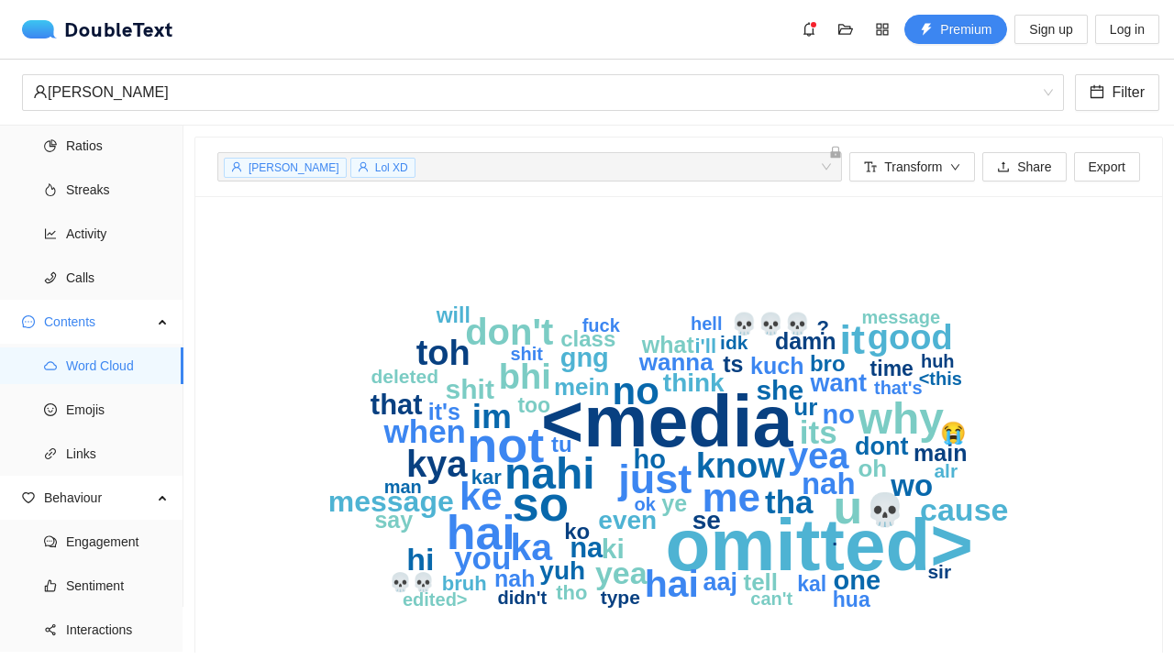
click at [748, 215] on div "omitted> <media not so u hai why nahi it just me no ke hai ka don't yea kya toh…" at bounding box center [678, 456] width 967 height 521
click at [889, 168] on span "Transform" at bounding box center [913, 167] width 58 height 20
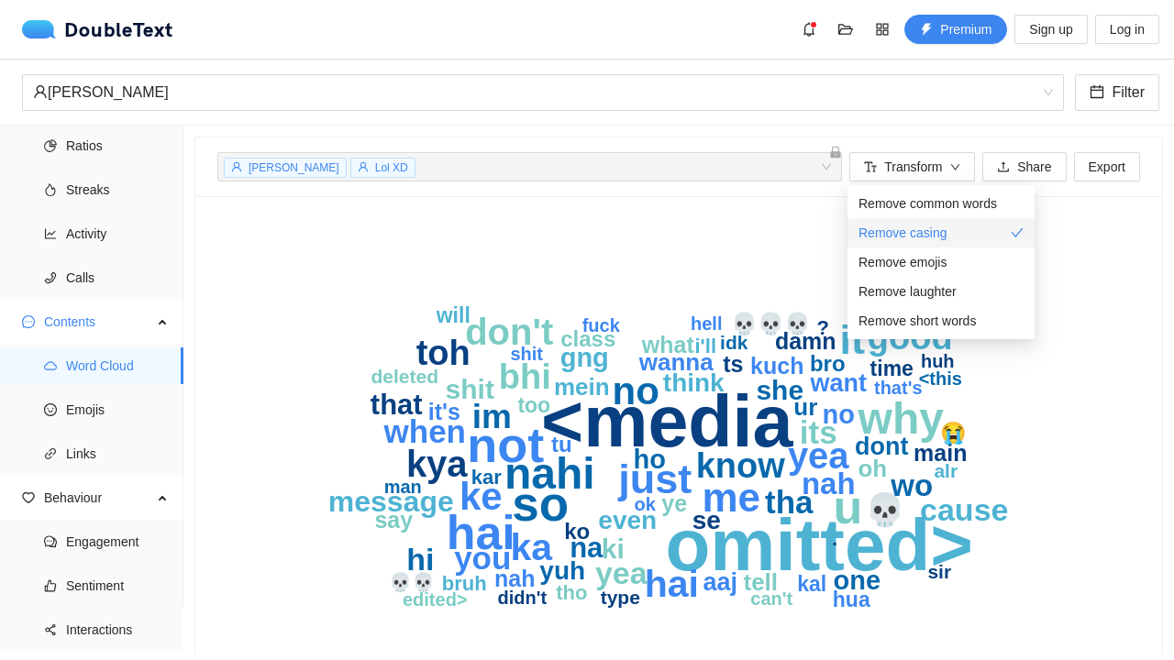
click at [910, 238] on span "Remove casing" at bounding box center [902, 233] width 89 height 20
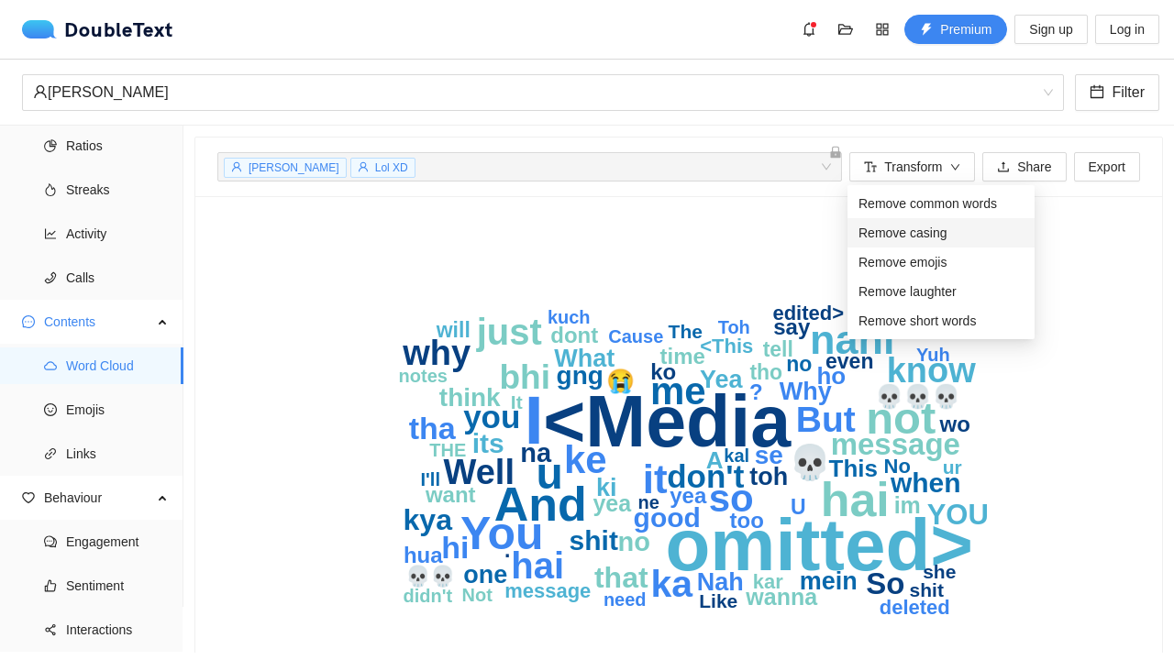
click at [909, 239] on span "Remove casing" at bounding box center [902, 233] width 89 height 20
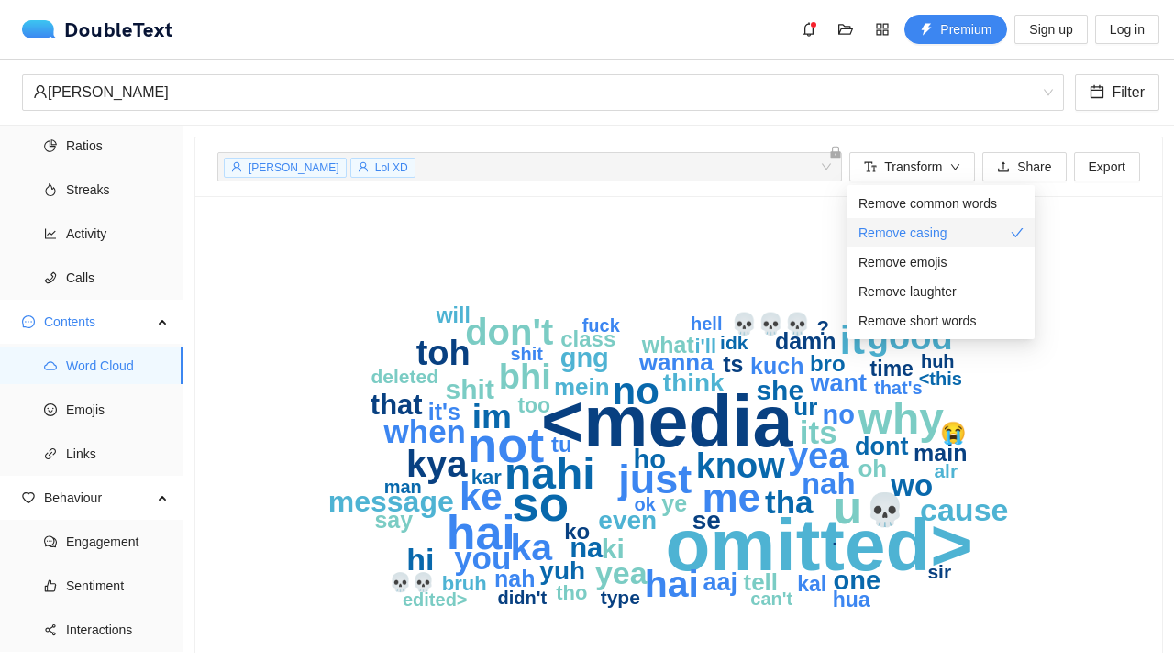
click at [909, 239] on span "Remove casing" at bounding box center [902, 233] width 89 height 20
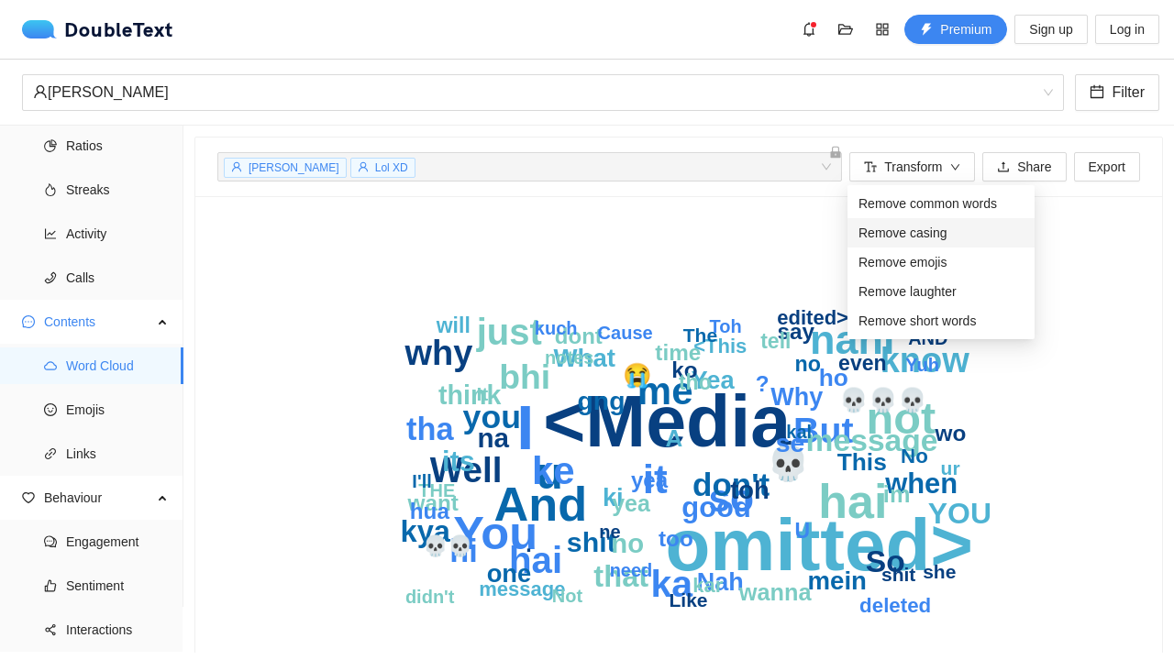
click at [909, 239] on span "Remove casing" at bounding box center [902, 233] width 89 height 20
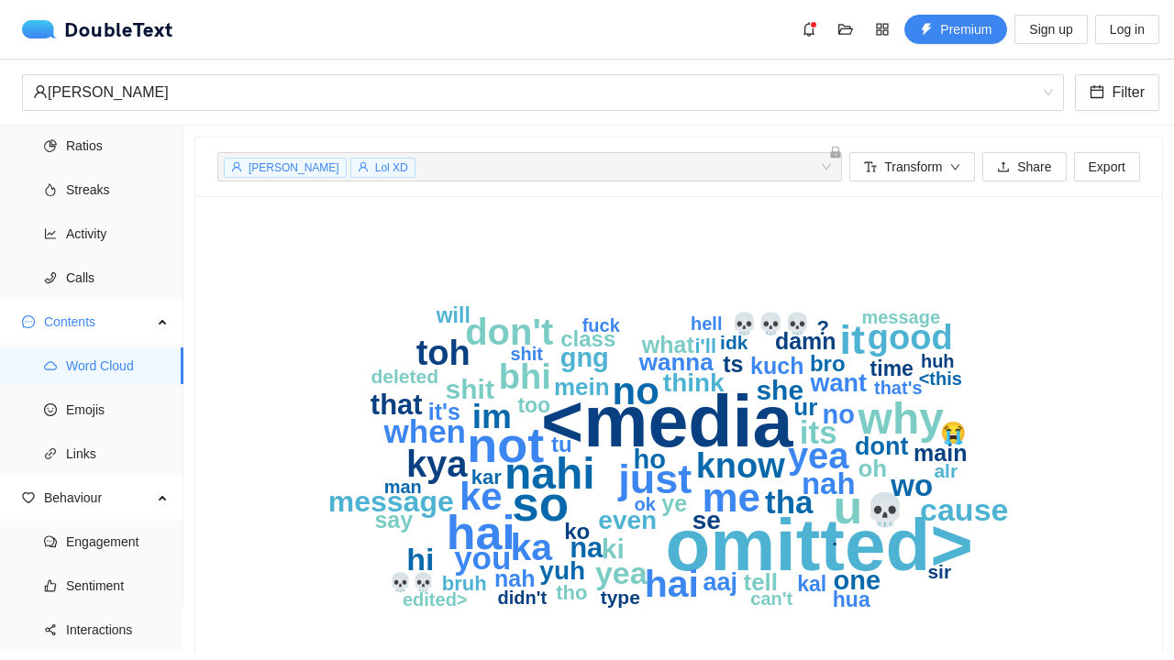
click at [620, 298] on icon "omitted> <media not so u hai why nahi it just me no ke hai ka don't yea kya toh…" at bounding box center [675, 456] width 916 height 477
click at [99, 410] on span "Emojis" at bounding box center [117, 410] width 103 height 37
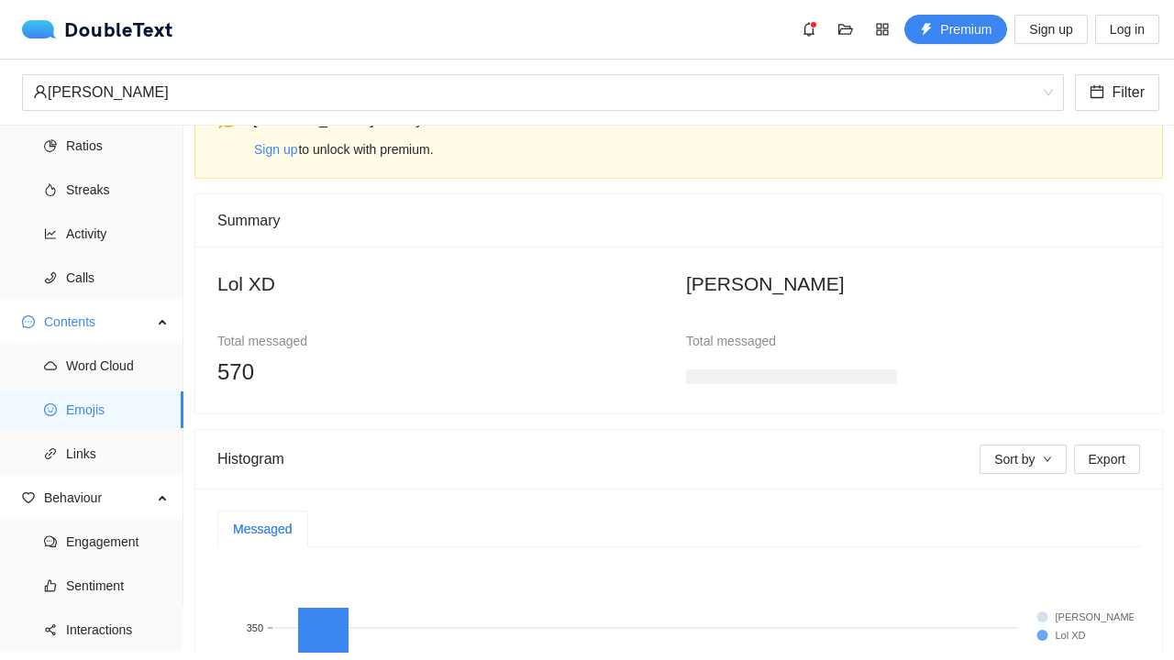
scroll to position [46, 0]
click at [859, 372] on h3 at bounding box center [791, 374] width 211 height 15
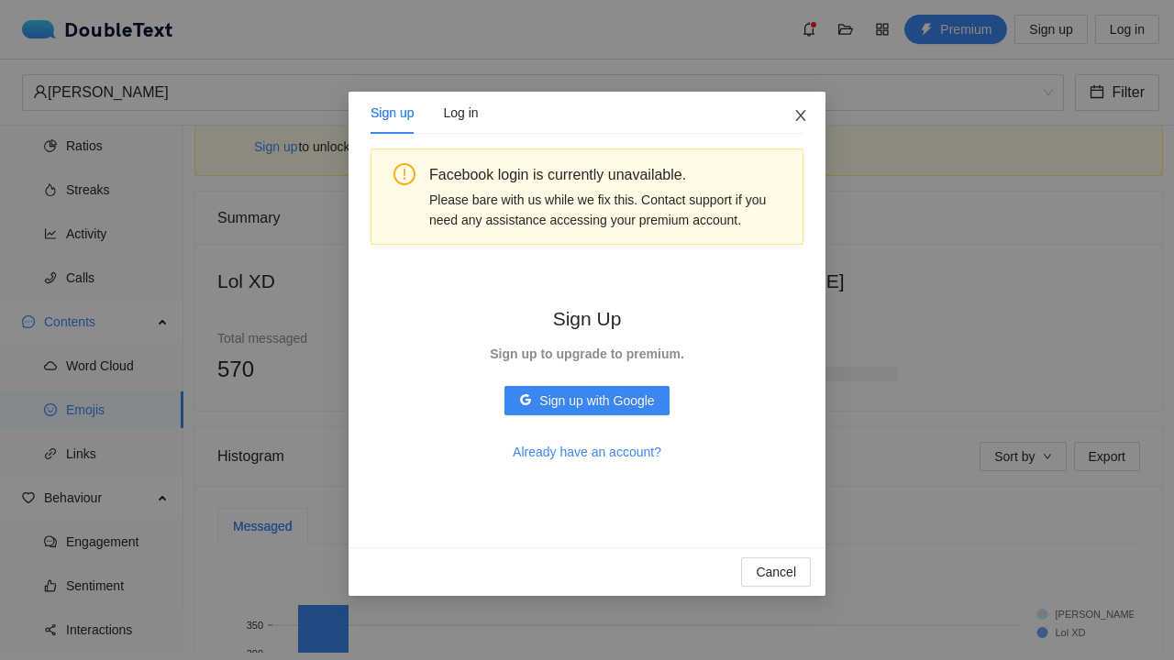
click at [804, 130] on span "Close" at bounding box center [801, 117] width 50 height 50
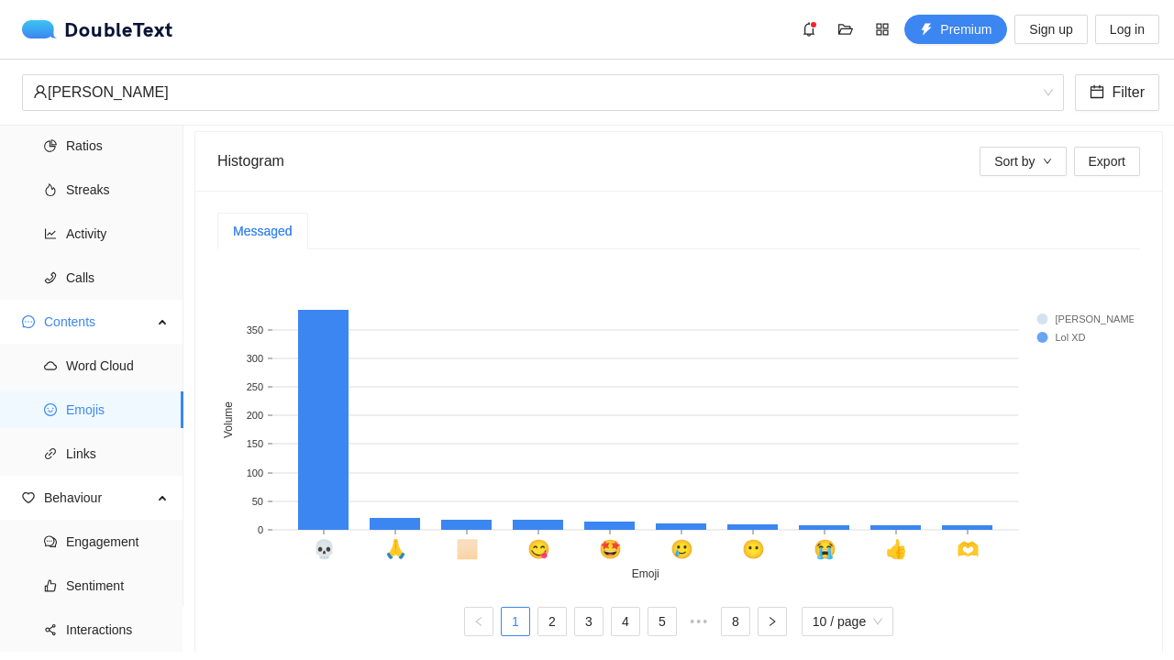
scroll to position [365, 0]
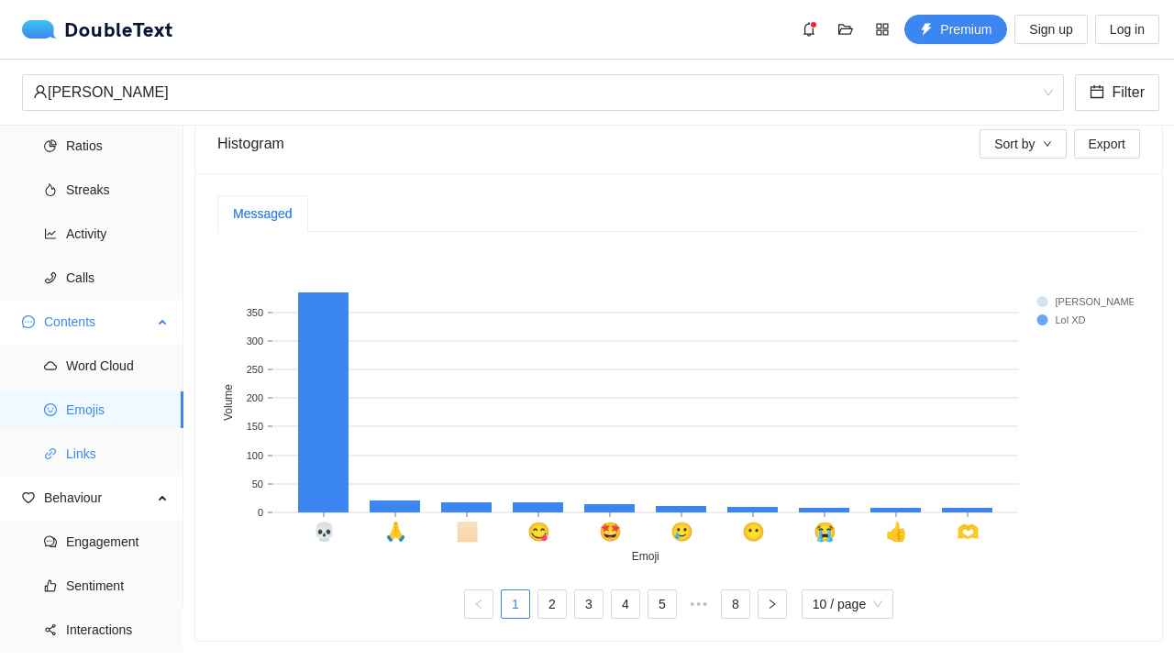
click at [88, 444] on span "Links" at bounding box center [117, 454] width 103 height 37
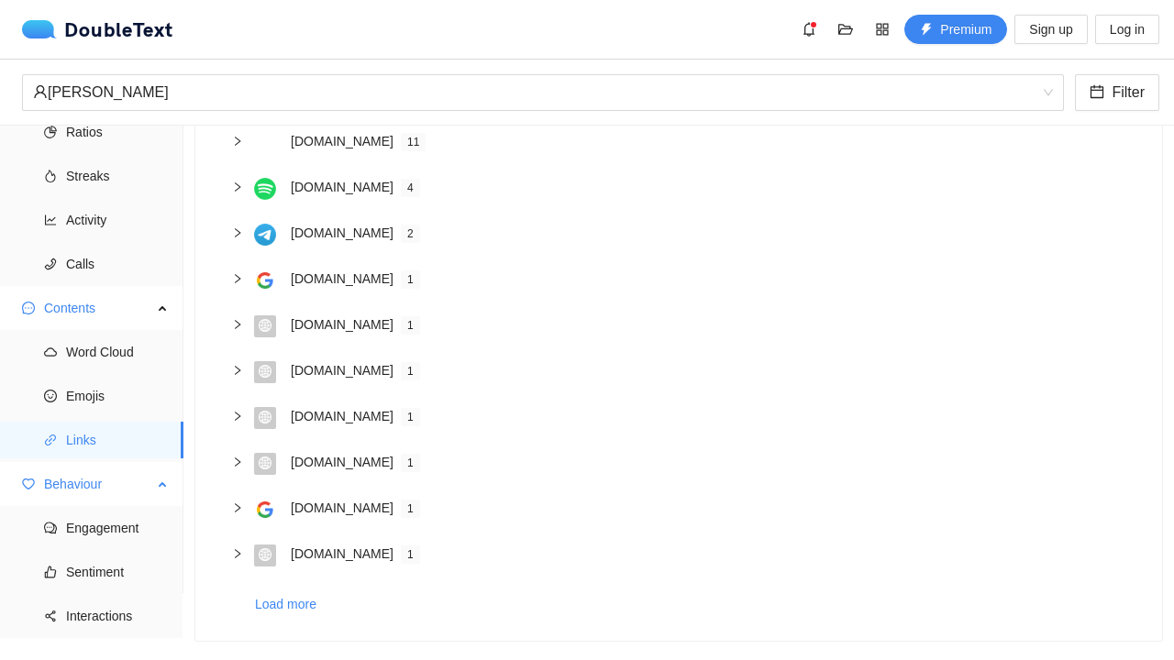
scroll to position [85, 0]
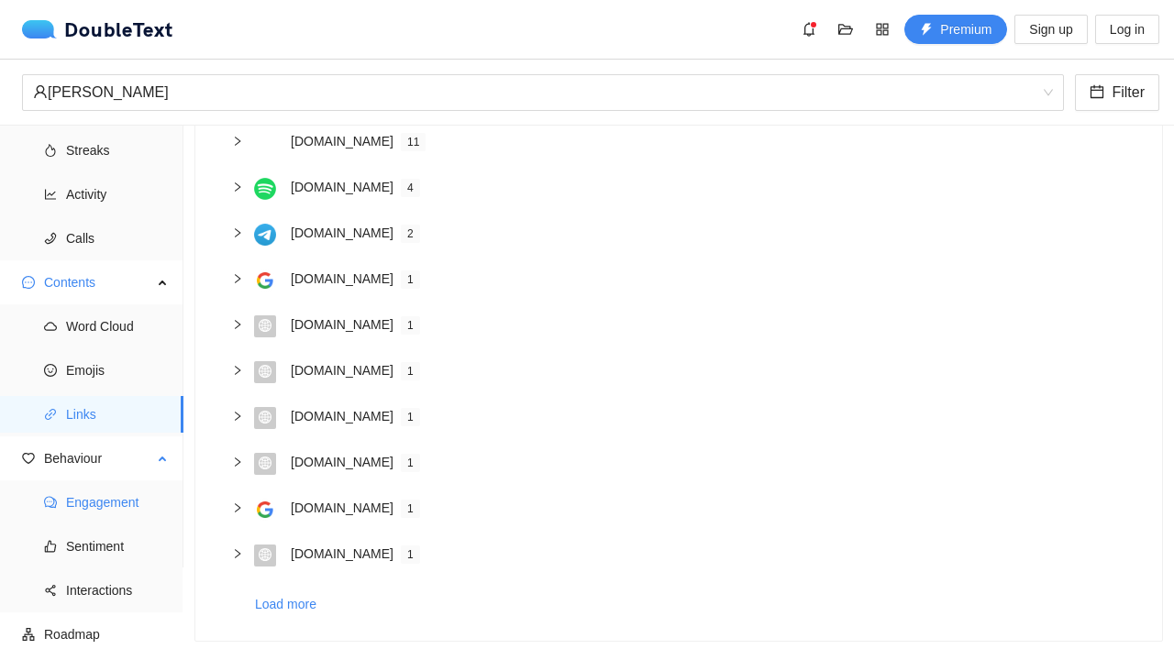
click at [90, 505] on span "Engagement" at bounding box center [117, 502] width 103 height 37
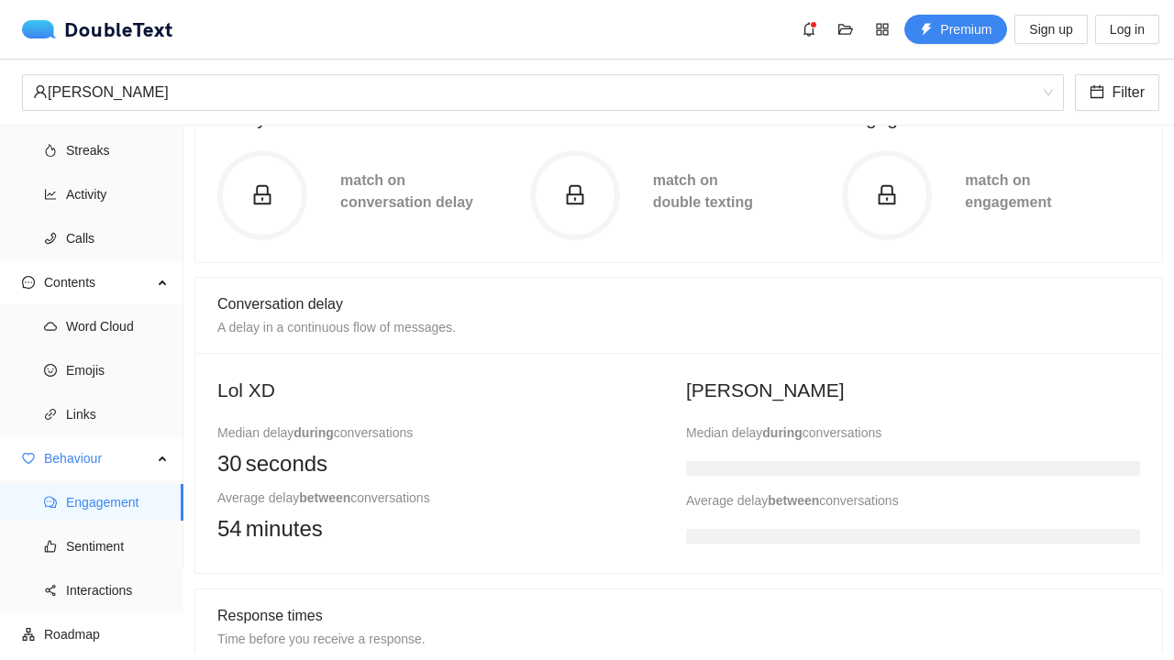
scroll to position [227, 0]
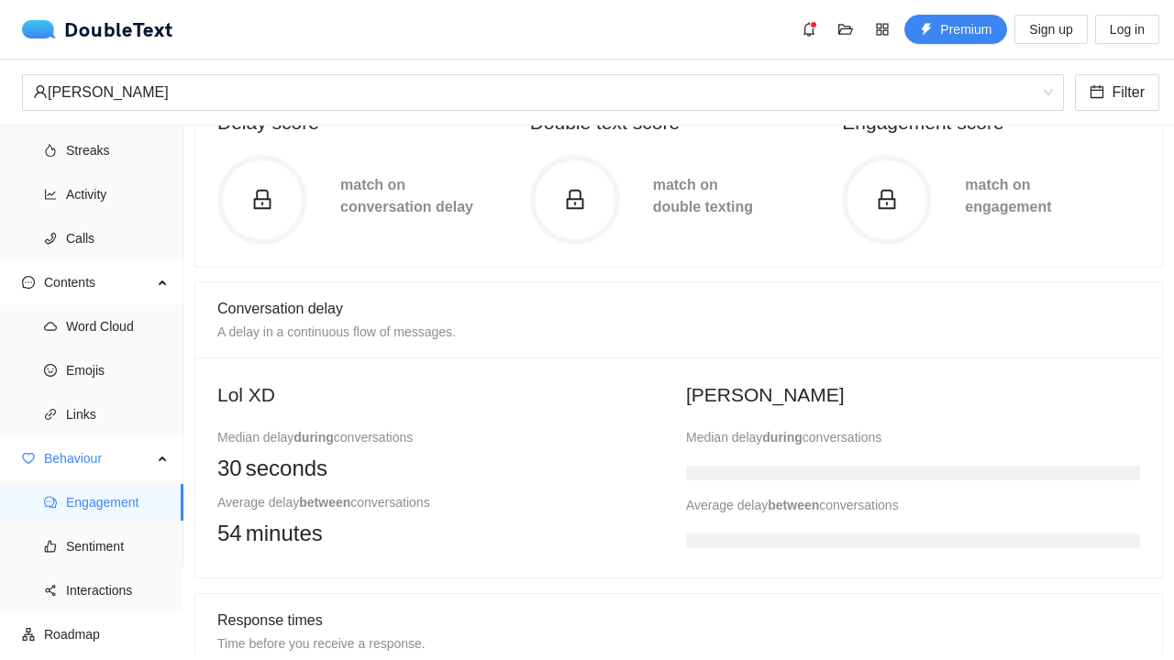
click at [779, 476] on h3 at bounding box center [913, 473] width 454 height 15
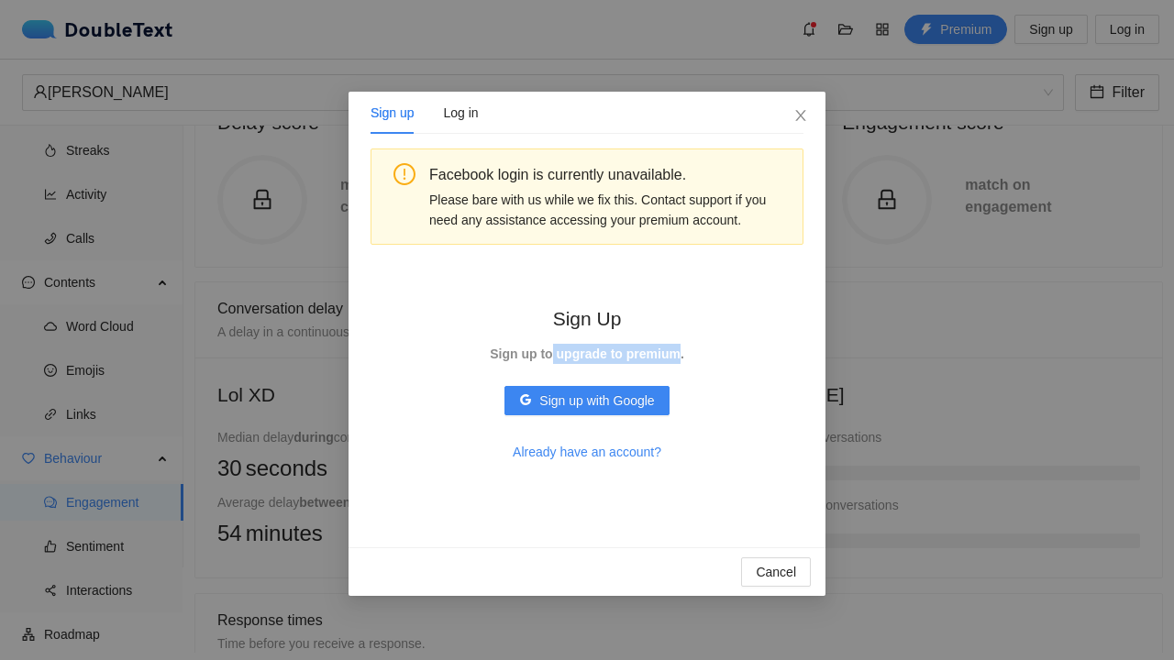
drag, startPoint x: 550, startPoint y: 353, endPoint x: 672, endPoint y: 363, distance: 122.4
click at [672, 363] on div "Sign Up Sign up to upgrade to premium." at bounding box center [587, 334] width 194 height 61
click at [651, 359] on strong "Sign up to upgrade to premium." at bounding box center [587, 354] width 194 height 15
click at [588, 358] on strong "Sign up to upgrade to premium." at bounding box center [587, 354] width 194 height 15
drag, startPoint x: 980, startPoint y: 166, endPoint x: 993, endPoint y: 94, distance: 72.9
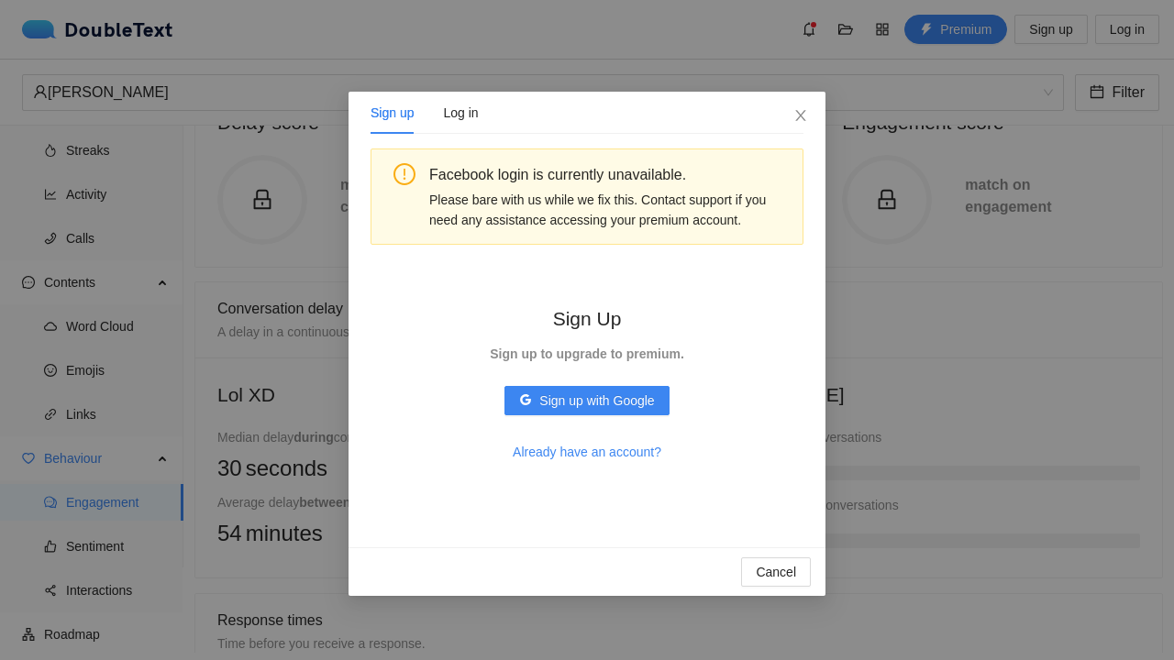
click at [980, 164] on div "Sign up Log in Facebook login is currently unavailable. Please bare with us whi…" at bounding box center [587, 330] width 1174 height 660
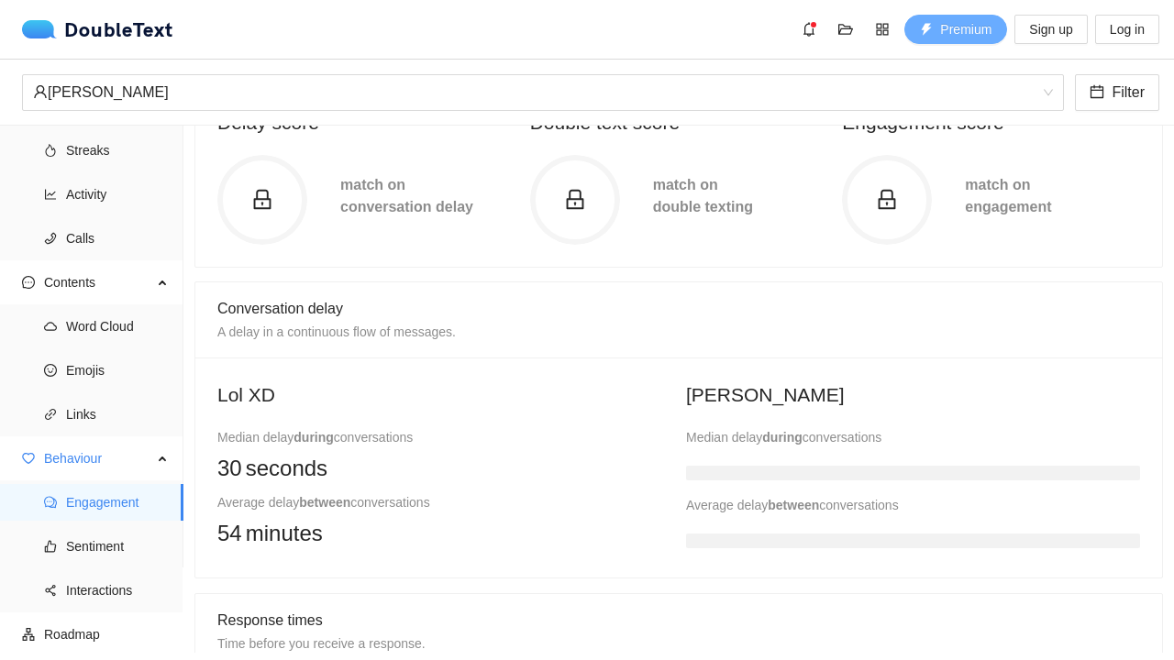
click at [951, 38] on span "Premium" at bounding box center [965, 29] width 51 height 20
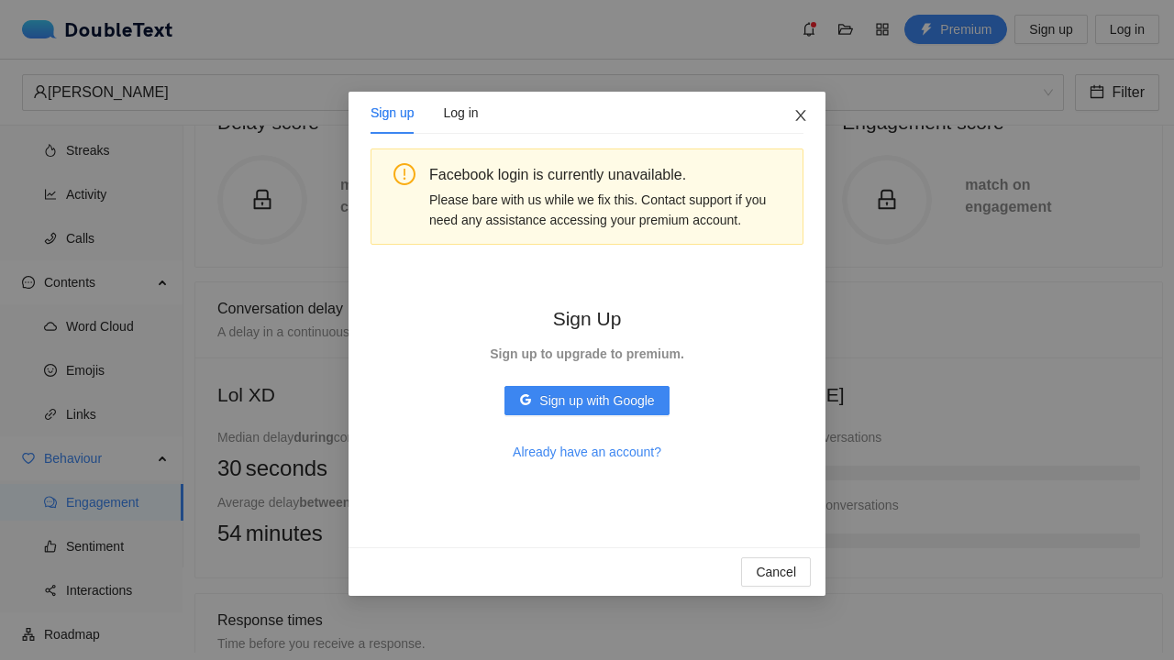
click at [806, 126] on span "Close" at bounding box center [801, 117] width 50 height 50
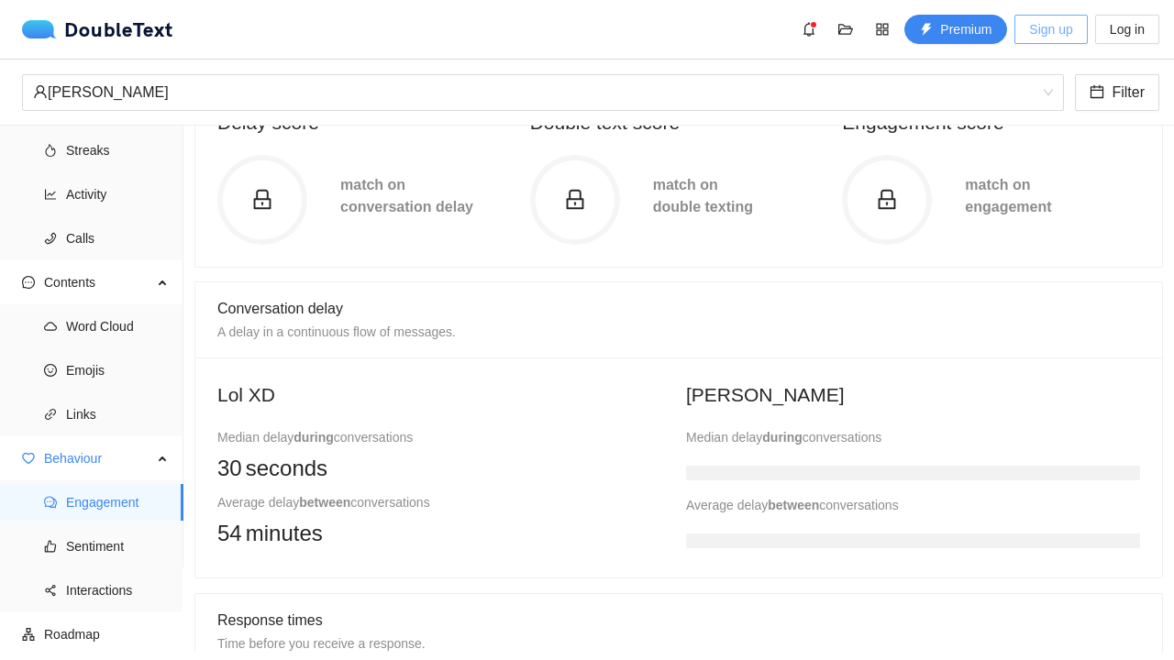
click at [1082, 37] on button "Sign up" at bounding box center [1050, 29] width 72 height 29
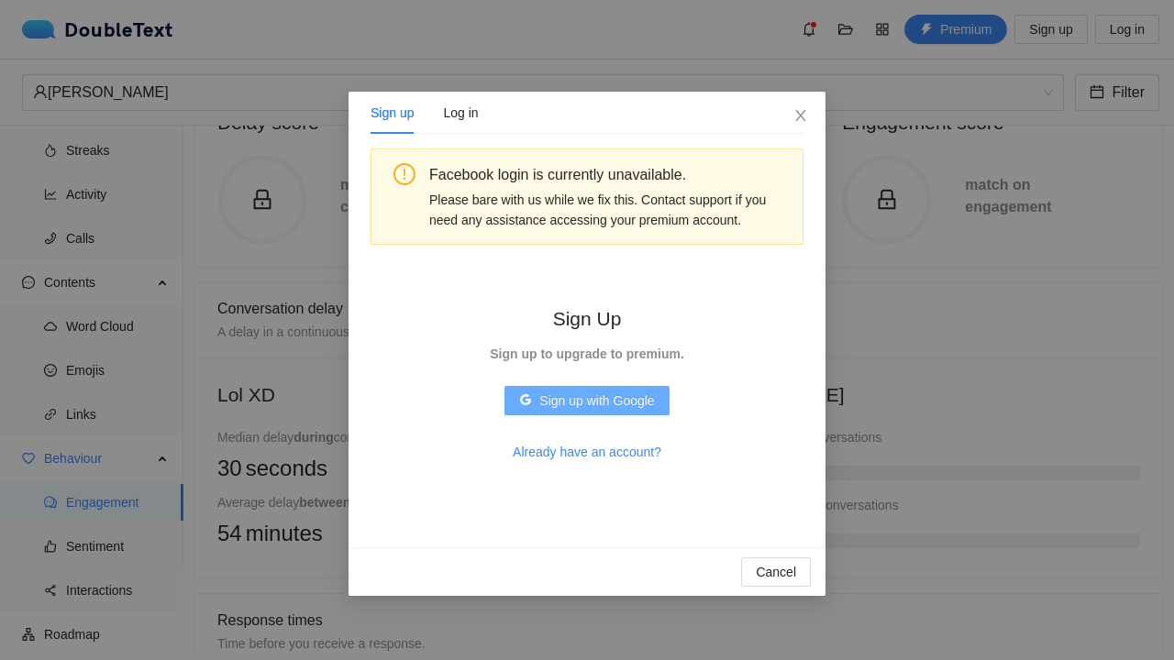
click at [559, 397] on span "Sign up with Google" at bounding box center [596, 401] width 115 height 20
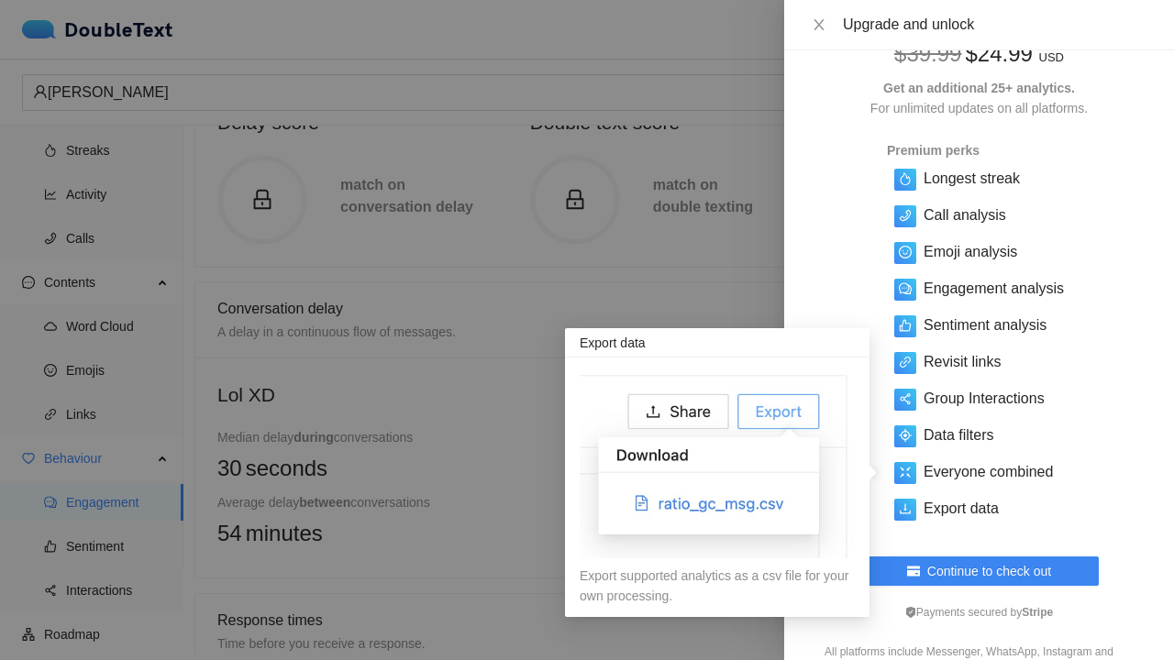
scroll to position [0, 0]
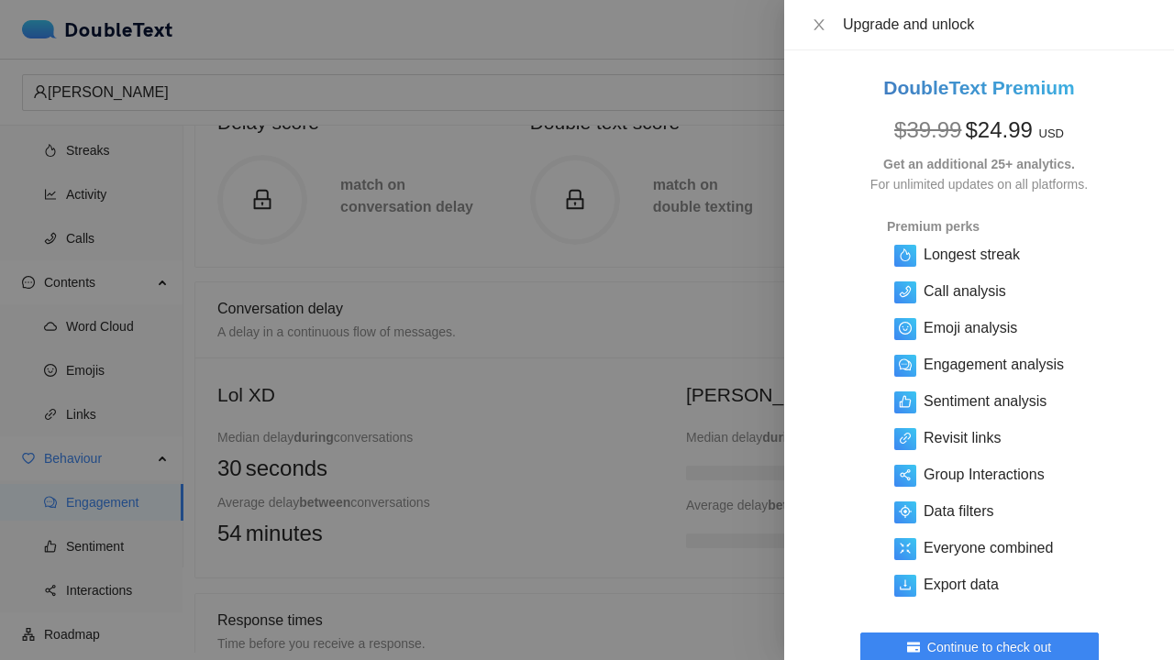
click at [377, 315] on div at bounding box center [587, 330] width 1174 height 660
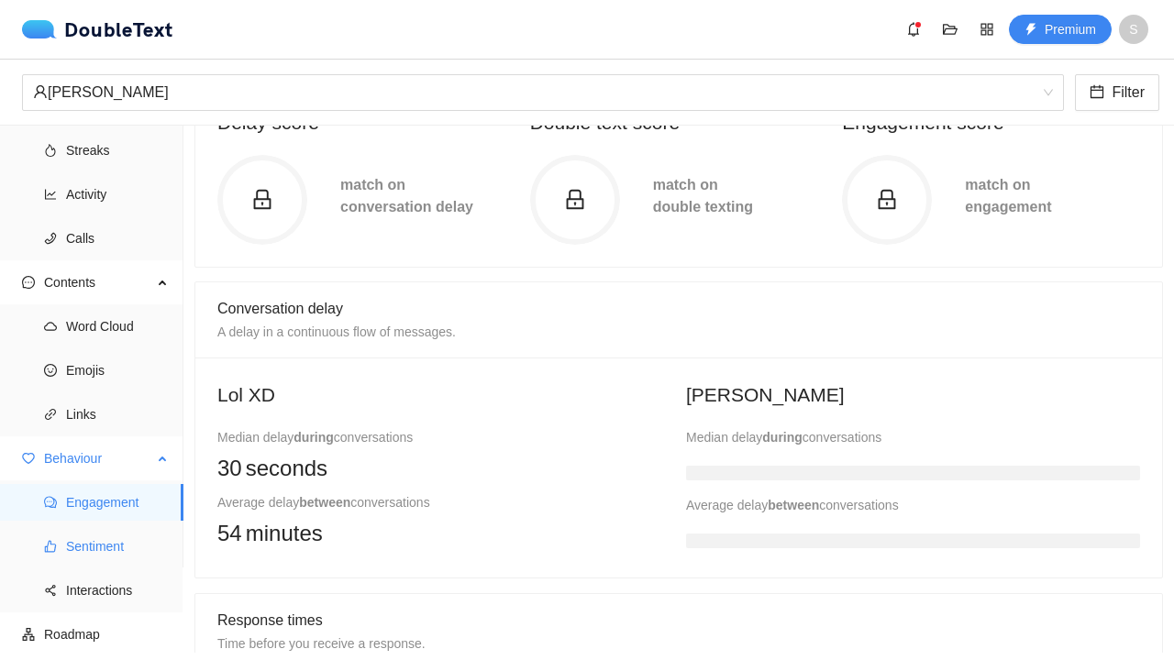
click at [98, 541] on span "Sentiment" at bounding box center [117, 546] width 103 height 37
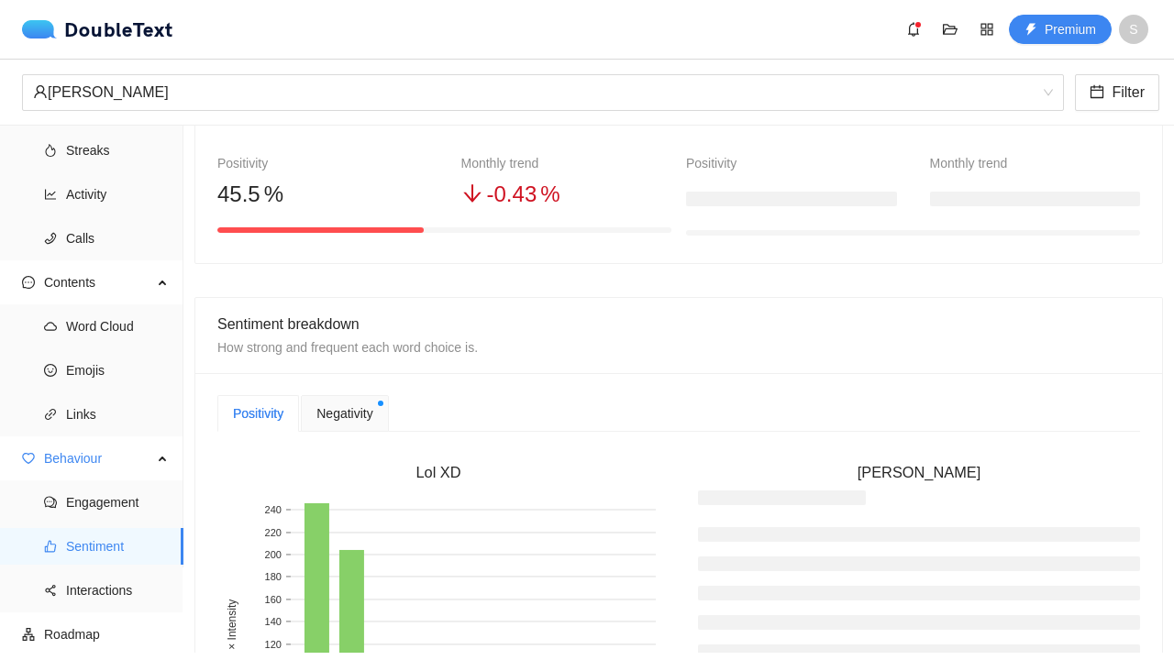
scroll to position [273, 0]
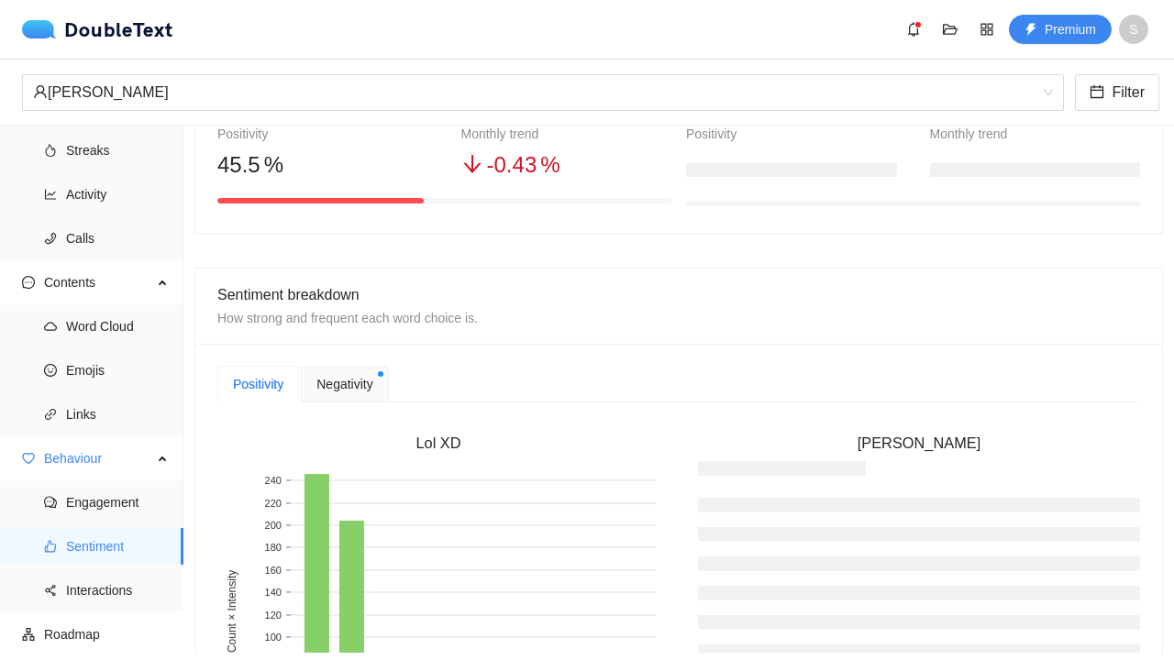
click at [340, 389] on span "Negativity" at bounding box center [344, 384] width 56 height 20
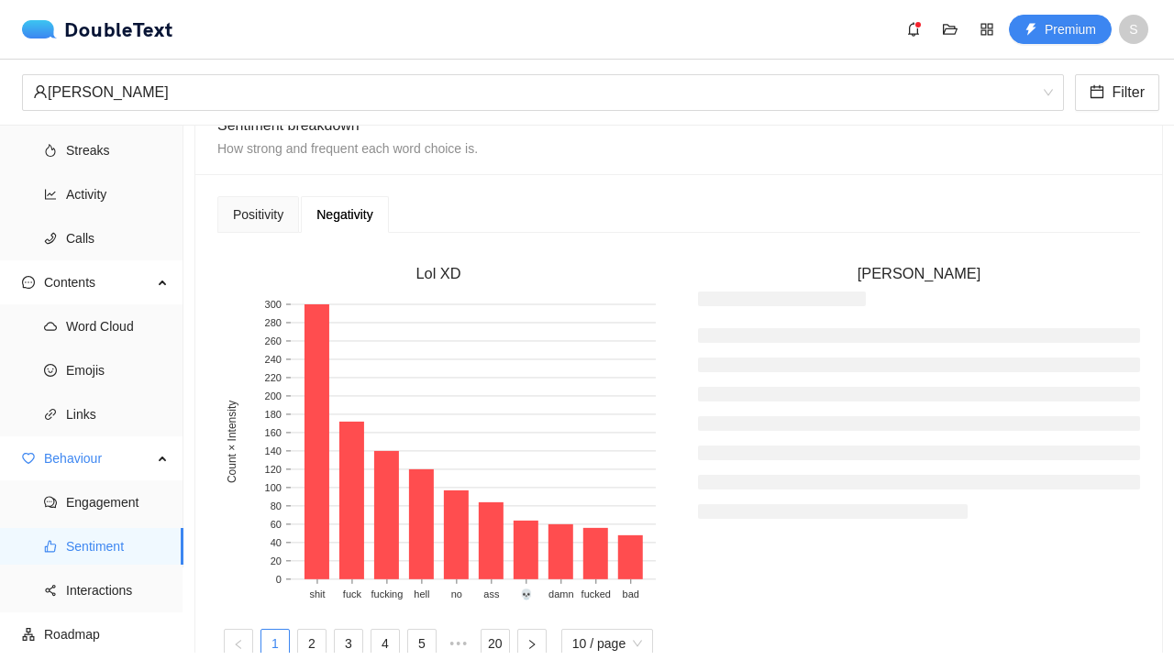
scroll to position [457, 0]
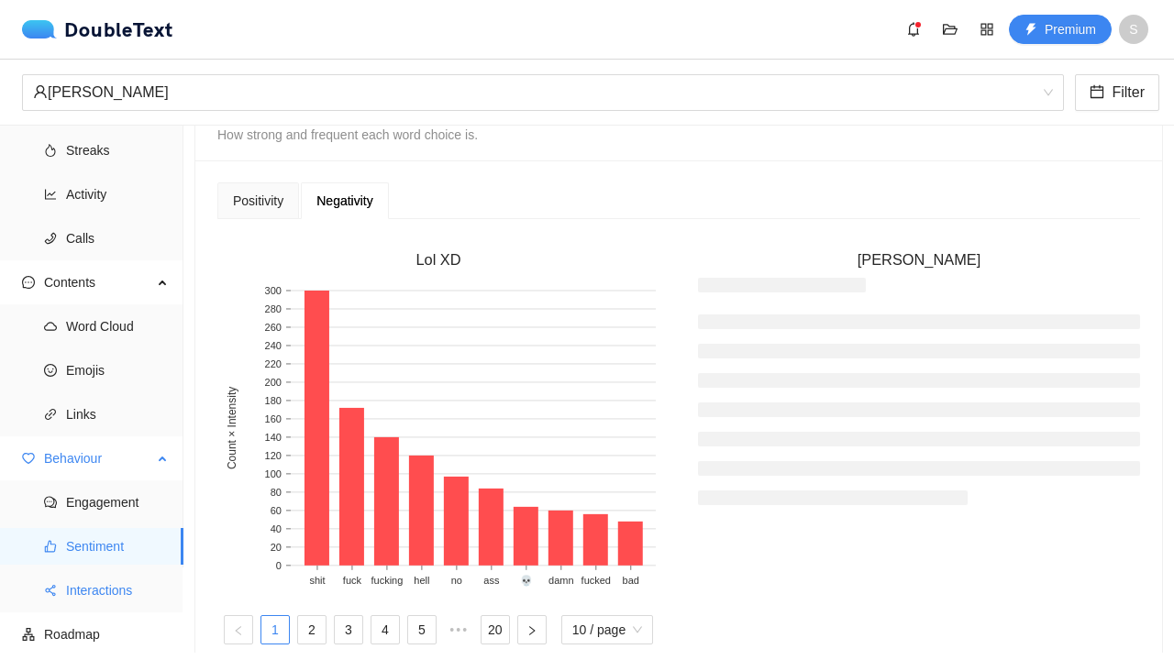
click at [144, 603] on span "Interactions" at bounding box center [117, 590] width 103 height 37
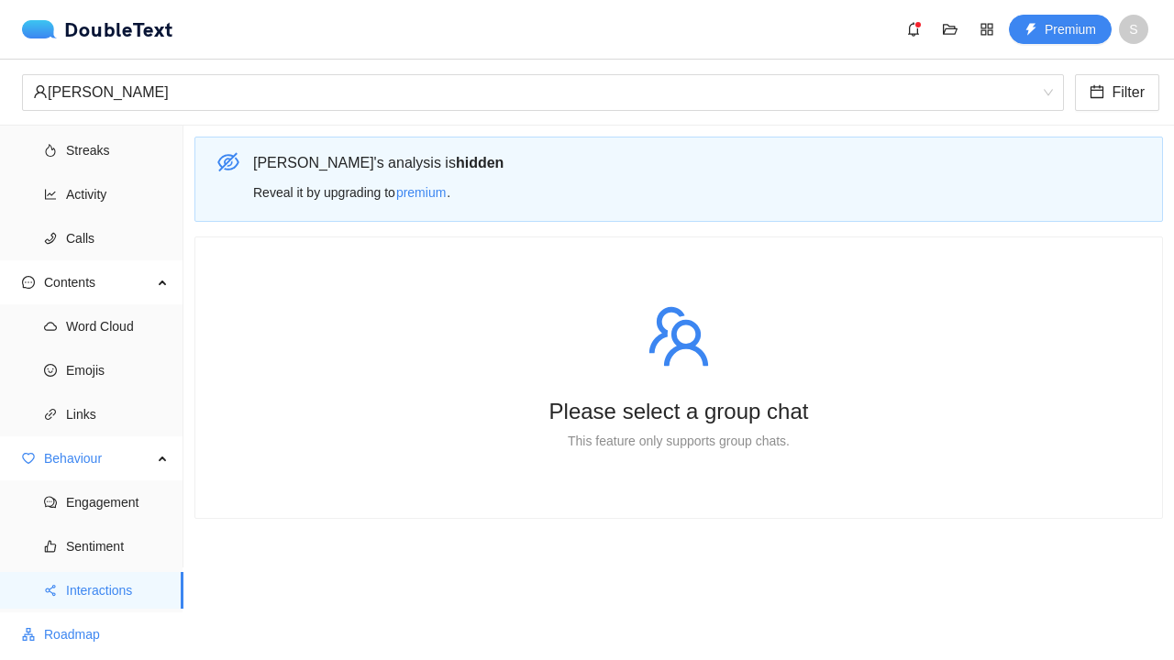
click at [98, 638] on span "Roadmap" at bounding box center [106, 634] width 125 height 37
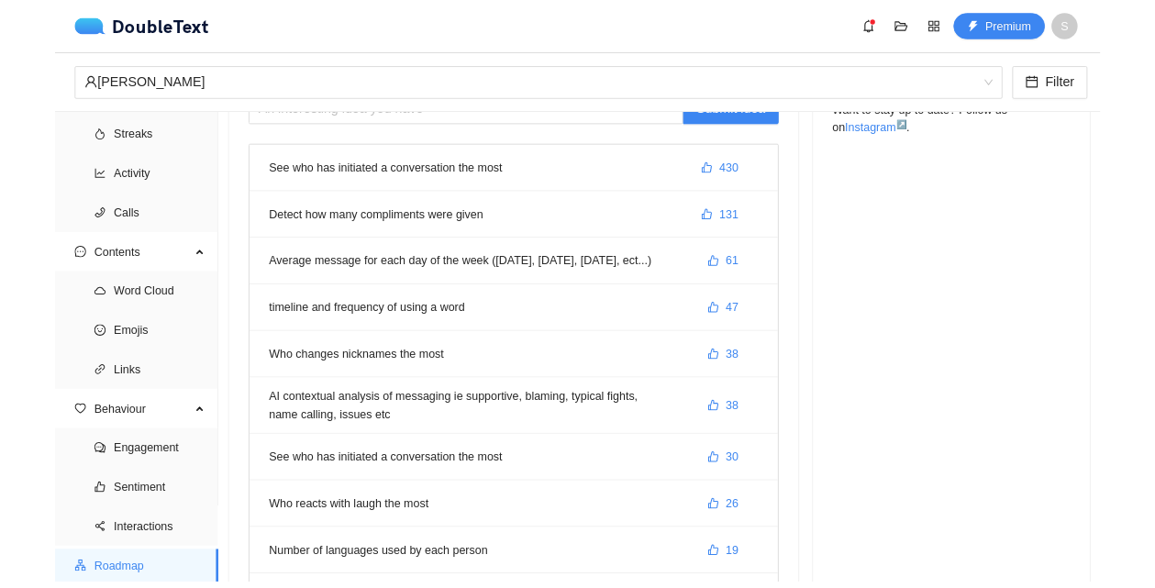
scroll to position [138, 0]
